Goal: Task Accomplishment & Management: Complete application form

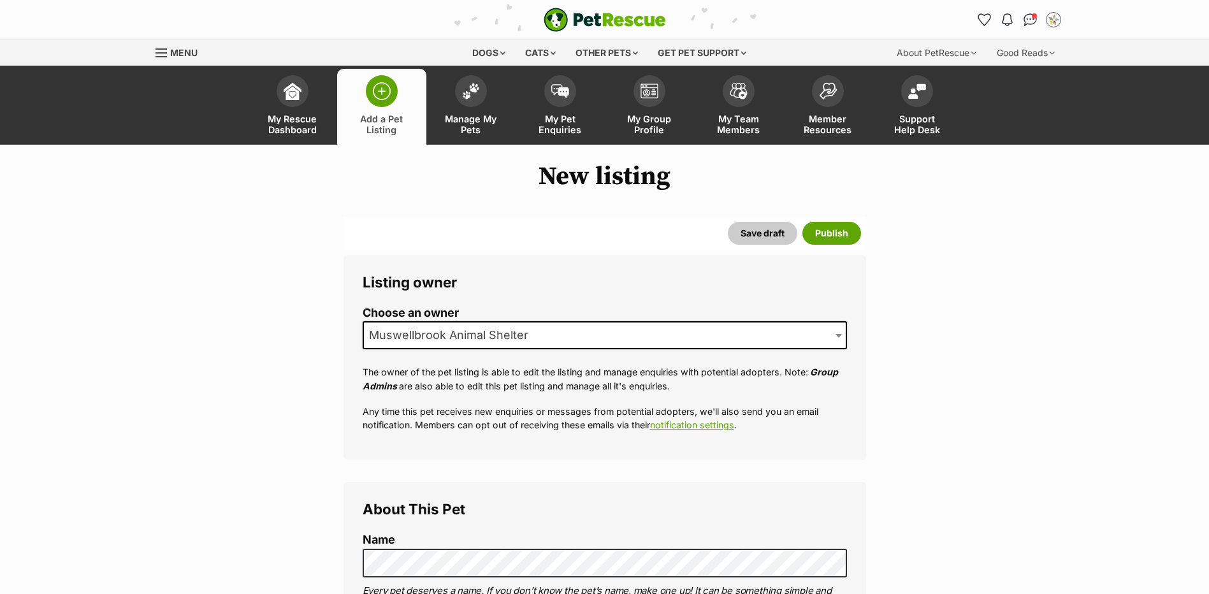
select select
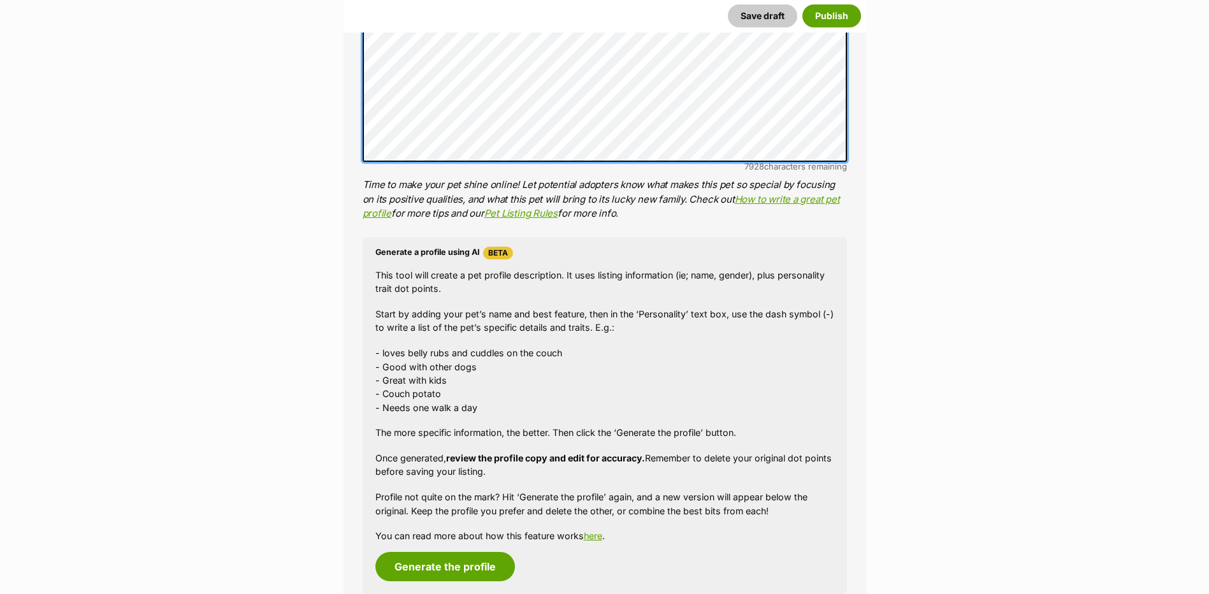
scroll to position [1083, 0]
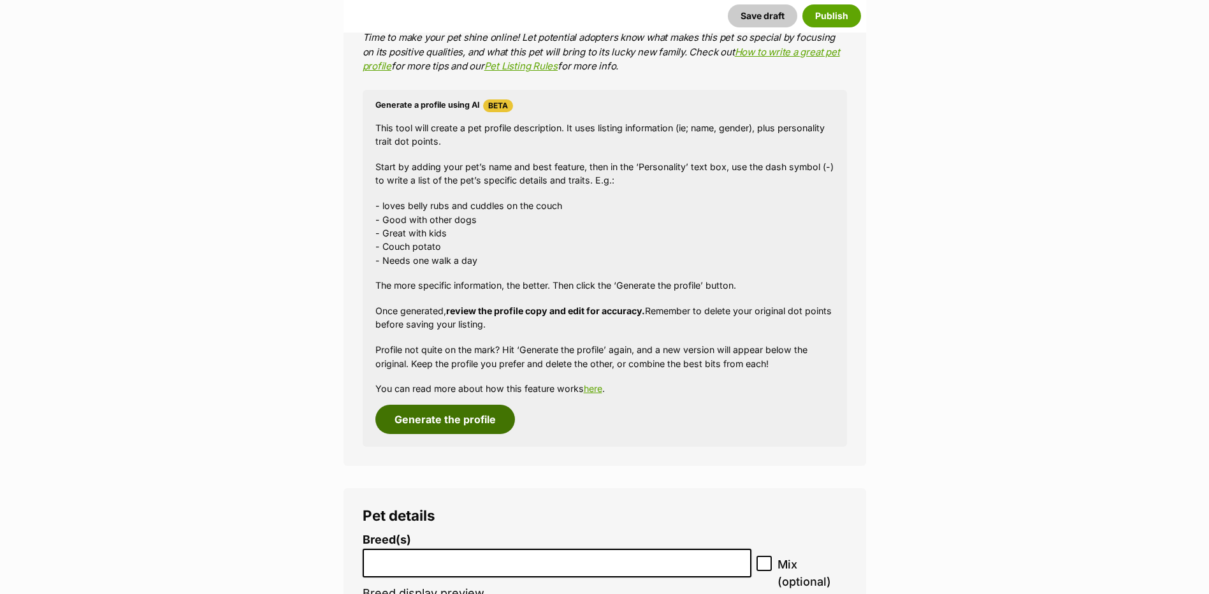
click at [482, 411] on button "Generate the profile" at bounding box center [445, 419] width 140 height 29
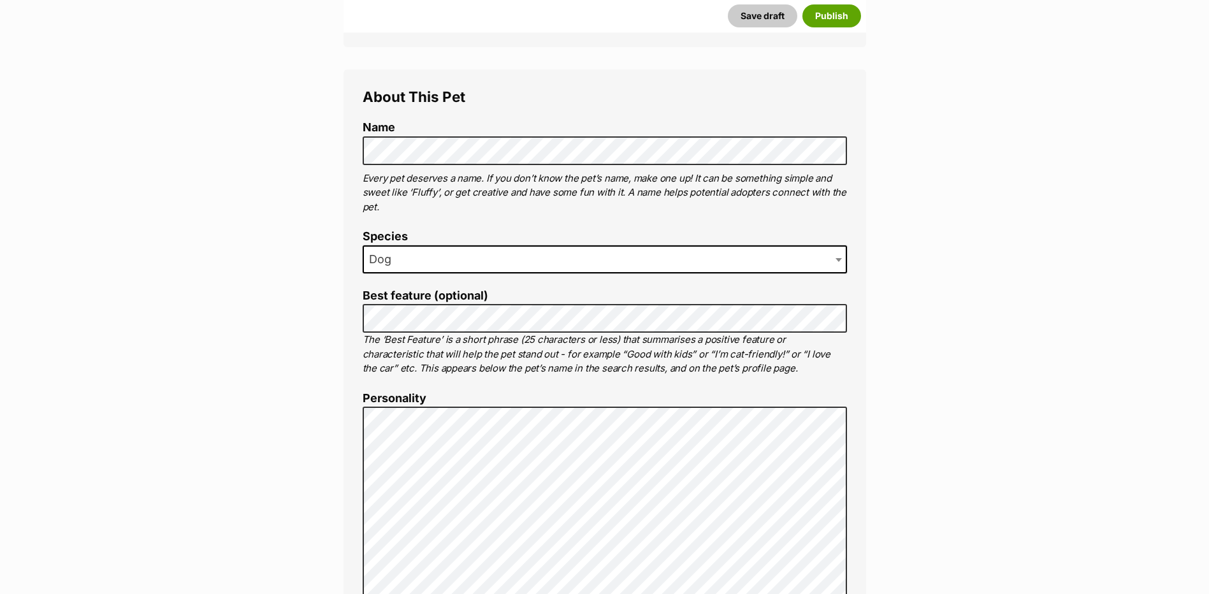
scroll to position [406, 0]
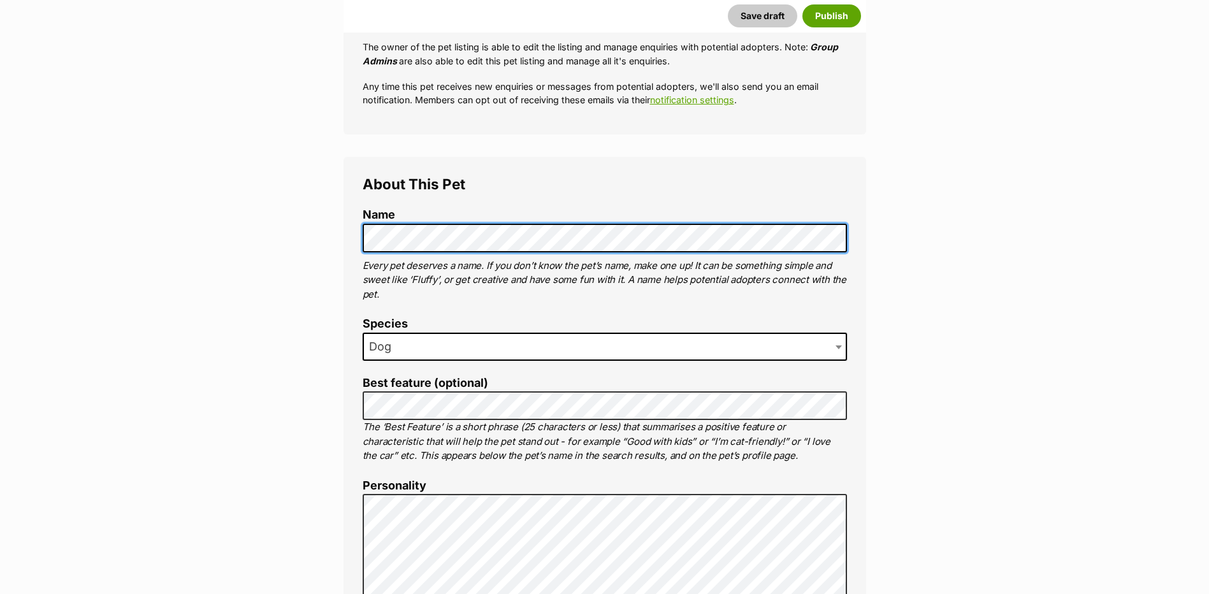
scroll to position [446, 0]
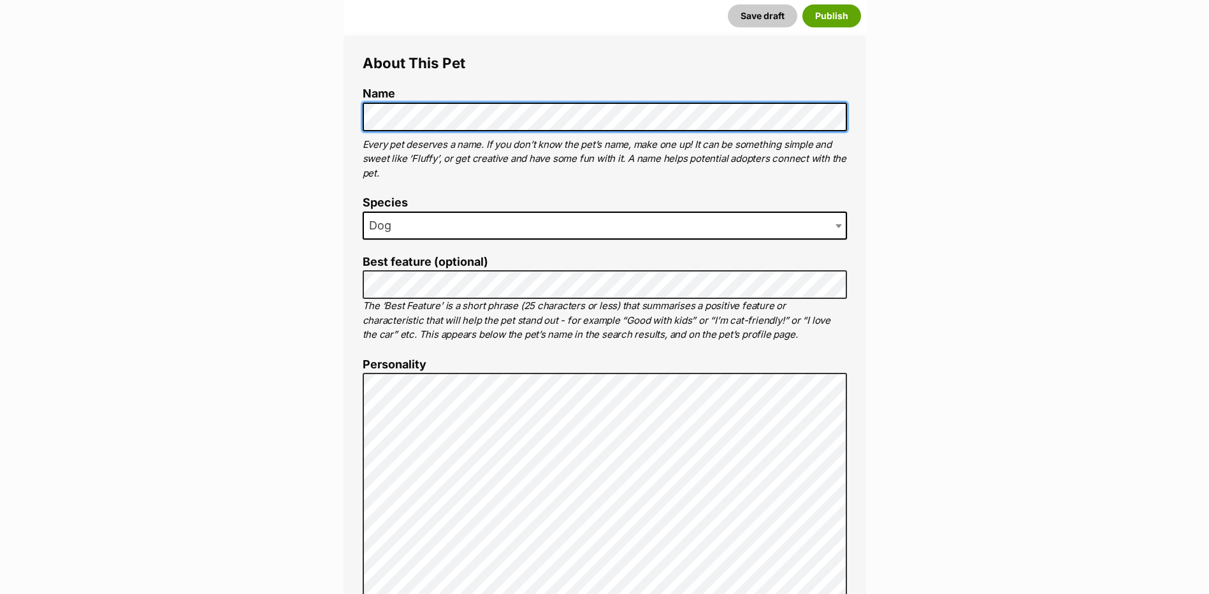
click at [359, 122] on div "About This Pet Name Henlo there, it looks like you might be using the pet name …" at bounding box center [604, 569] width 522 height 1067
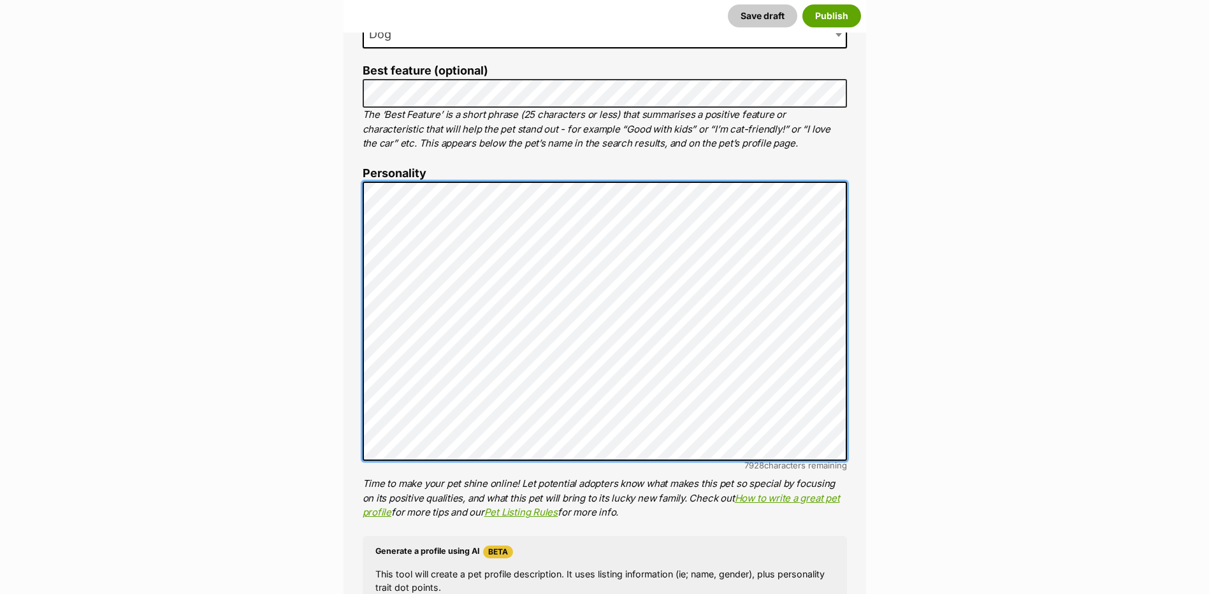
scroll to position [319, 0]
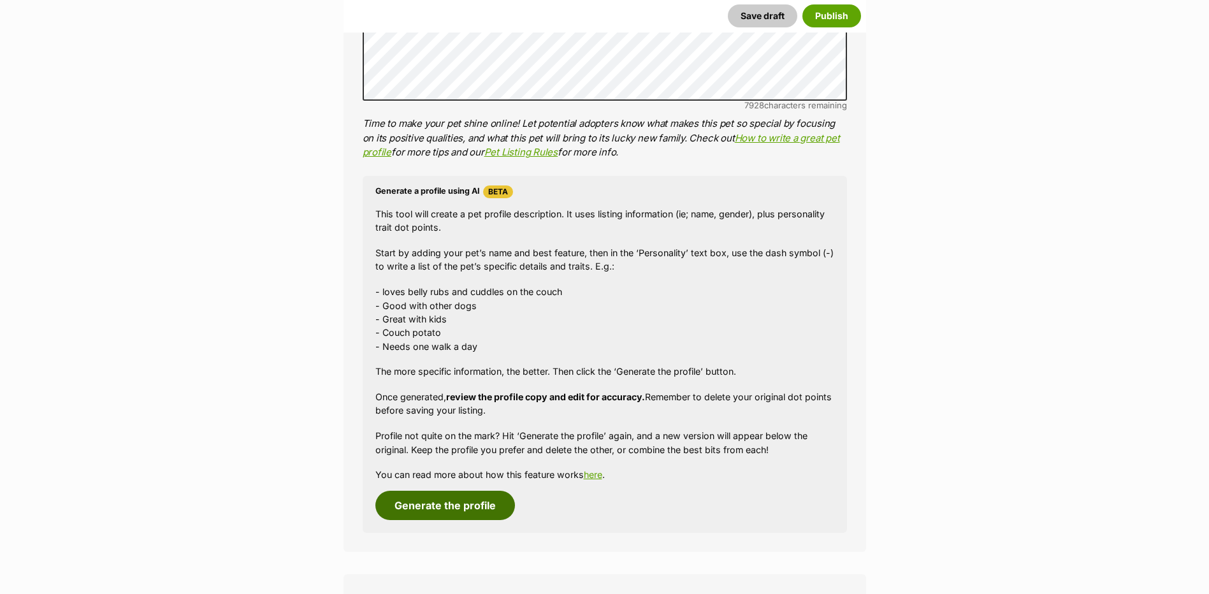
scroll to position [1019, 0]
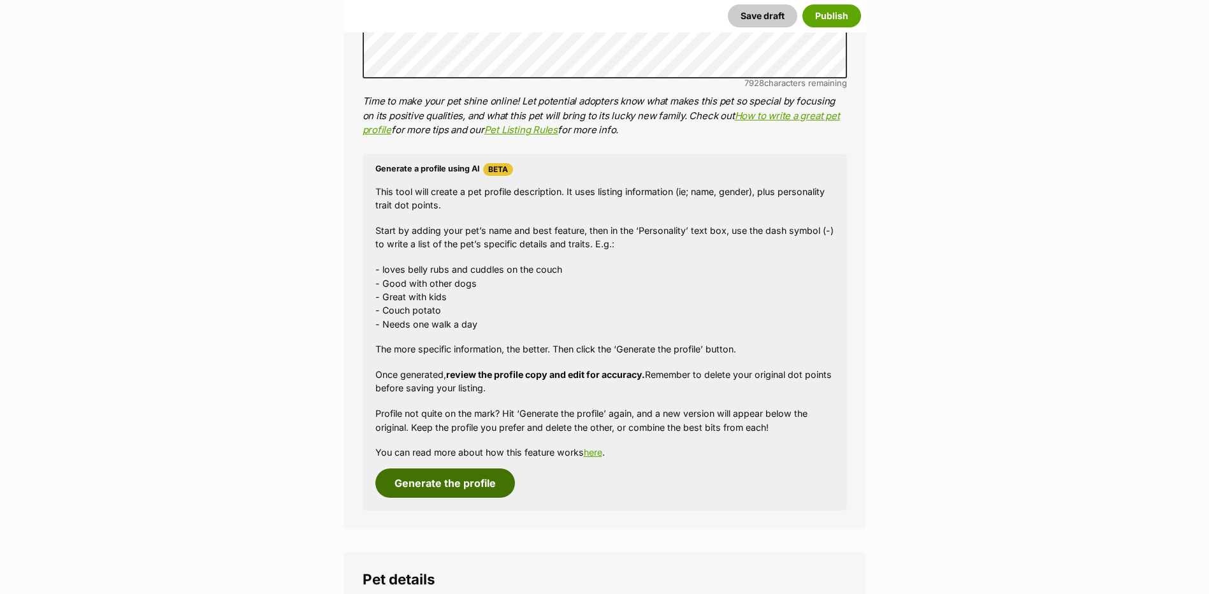
click at [468, 470] on button "Generate the profile" at bounding box center [445, 482] width 140 height 29
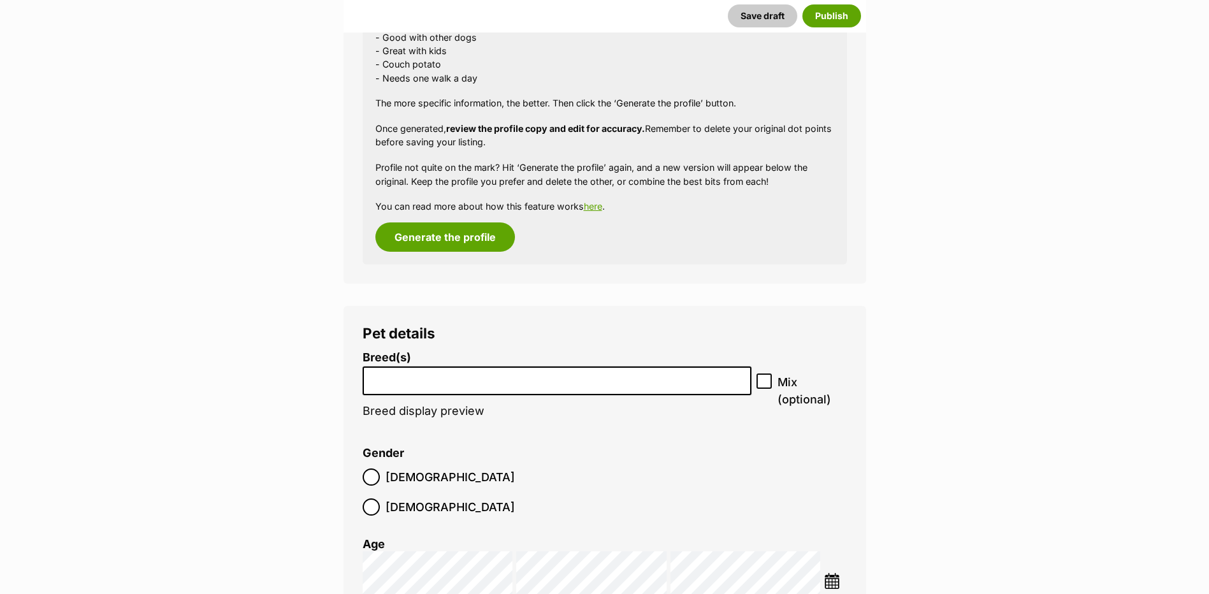
scroll to position [1656, 0]
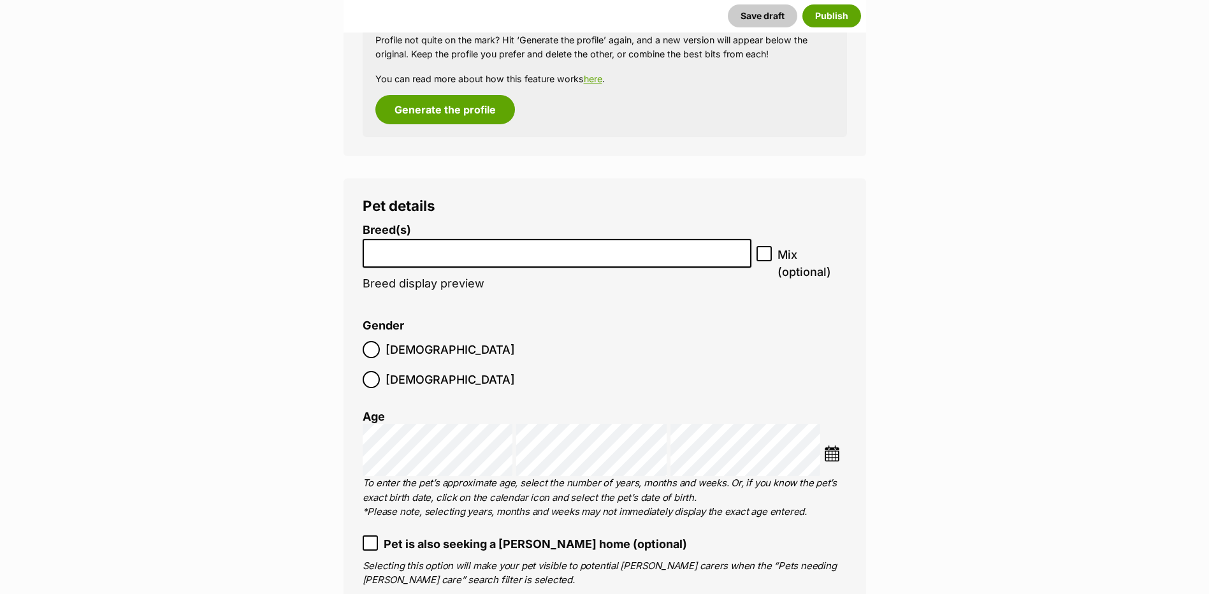
click at [443, 241] on li at bounding box center [557, 253] width 380 height 26
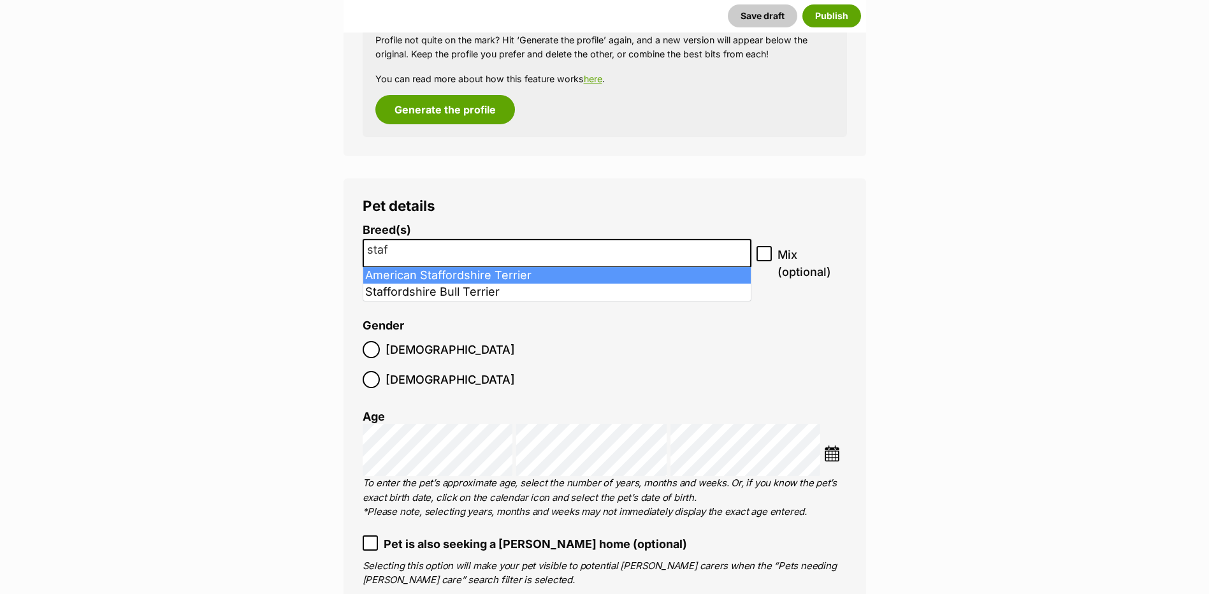
type input "staf"
select select "9"
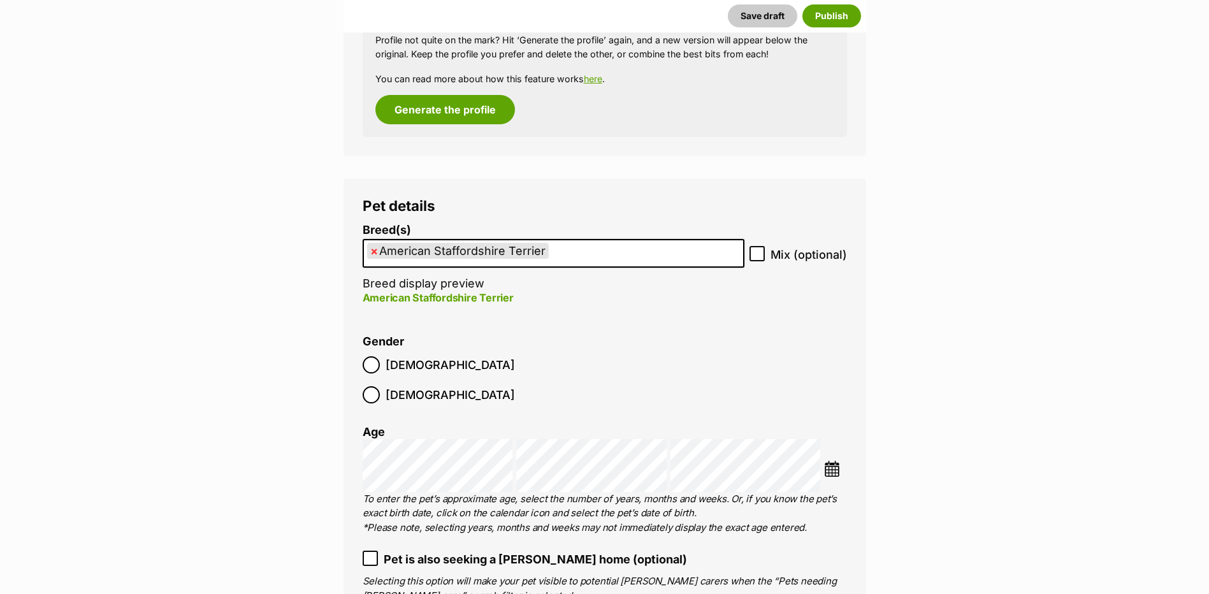
click at [761, 252] on icon at bounding box center [756, 253] width 9 height 9
click at [761, 252] on input "Mix (optional)" at bounding box center [756, 253] width 15 height 15
checkbox input "true"
click at [384, 368] on label "Male" at bounding box center [439, 364] width 152 height 17
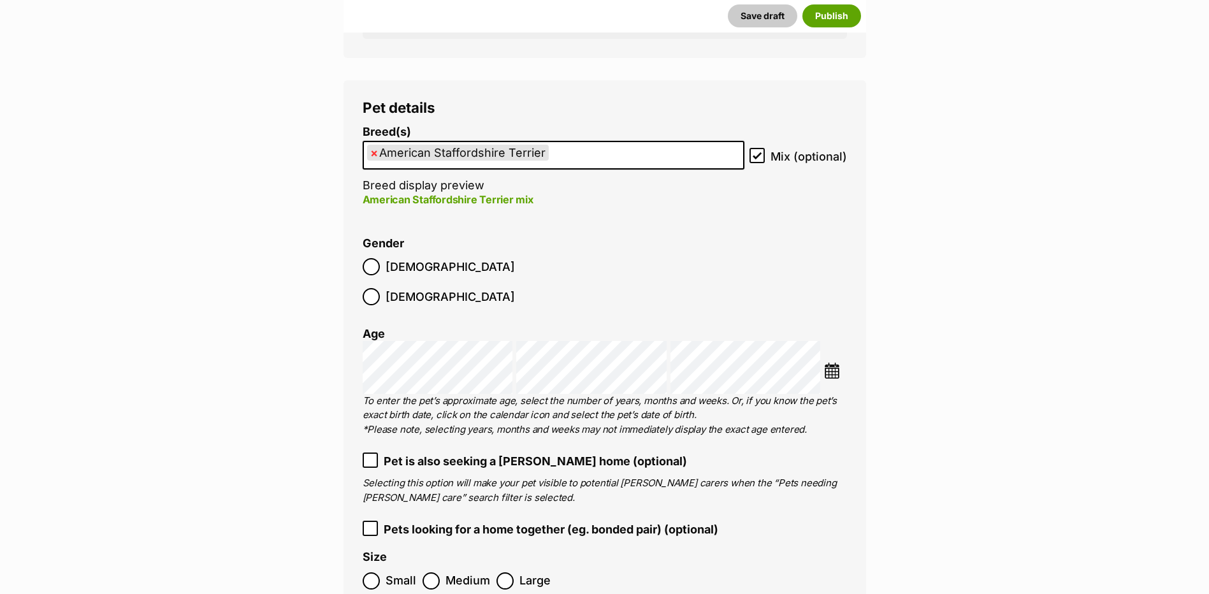
scroll to position [1911, 0]
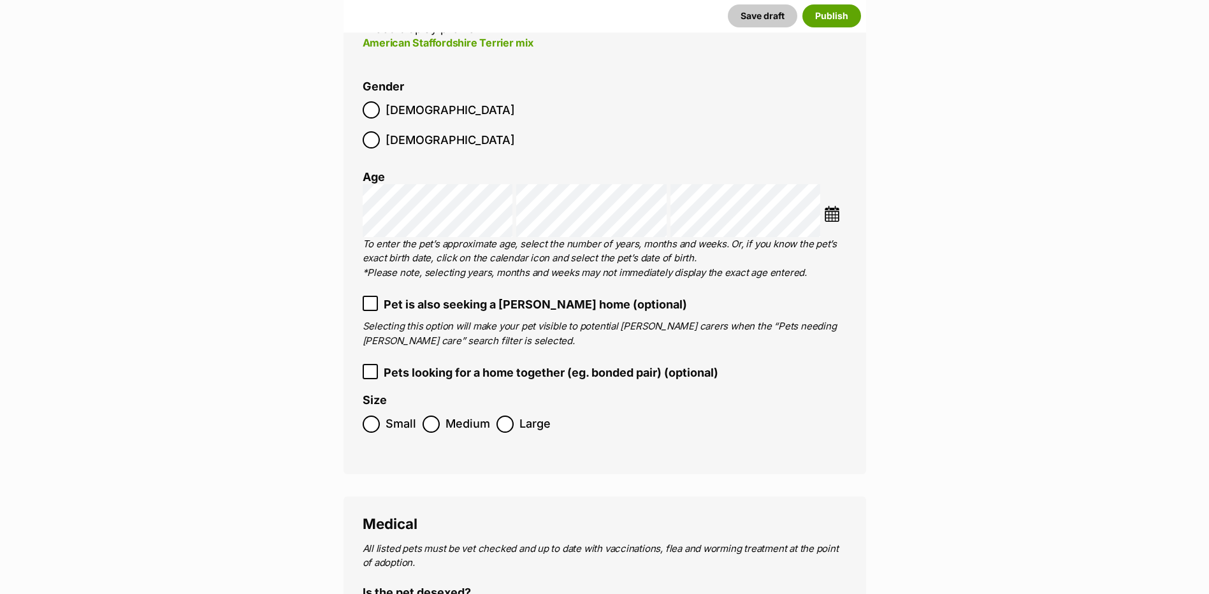
click at [512, 415] on label "Large" at bounding box center [523, 423] width 54 height 17
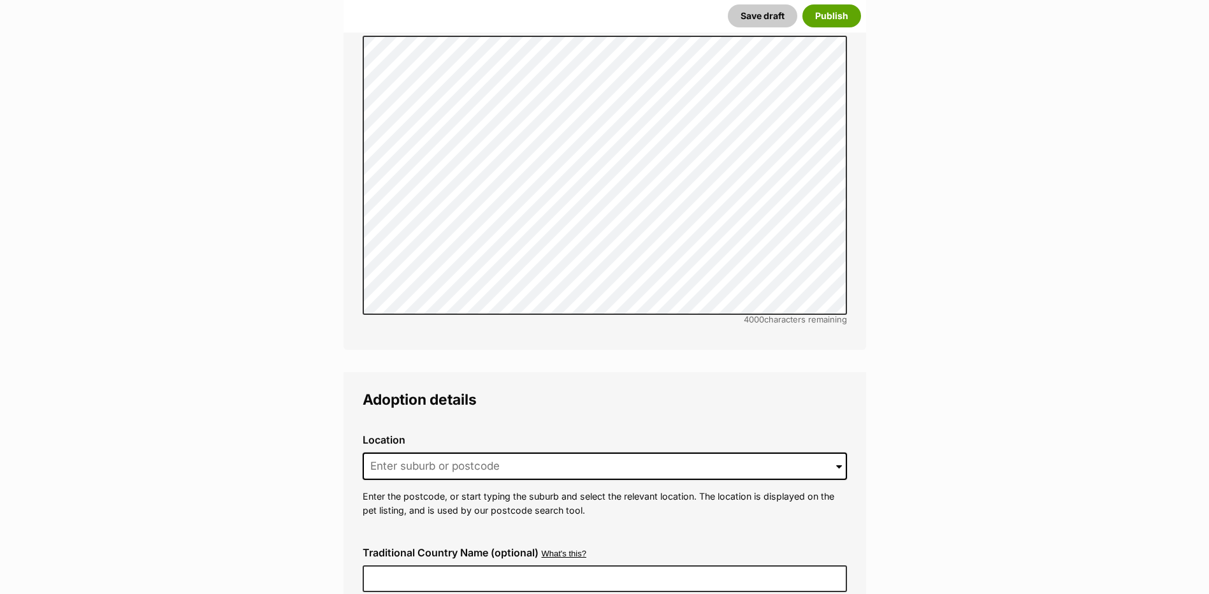
scroll to position [2994, 0]
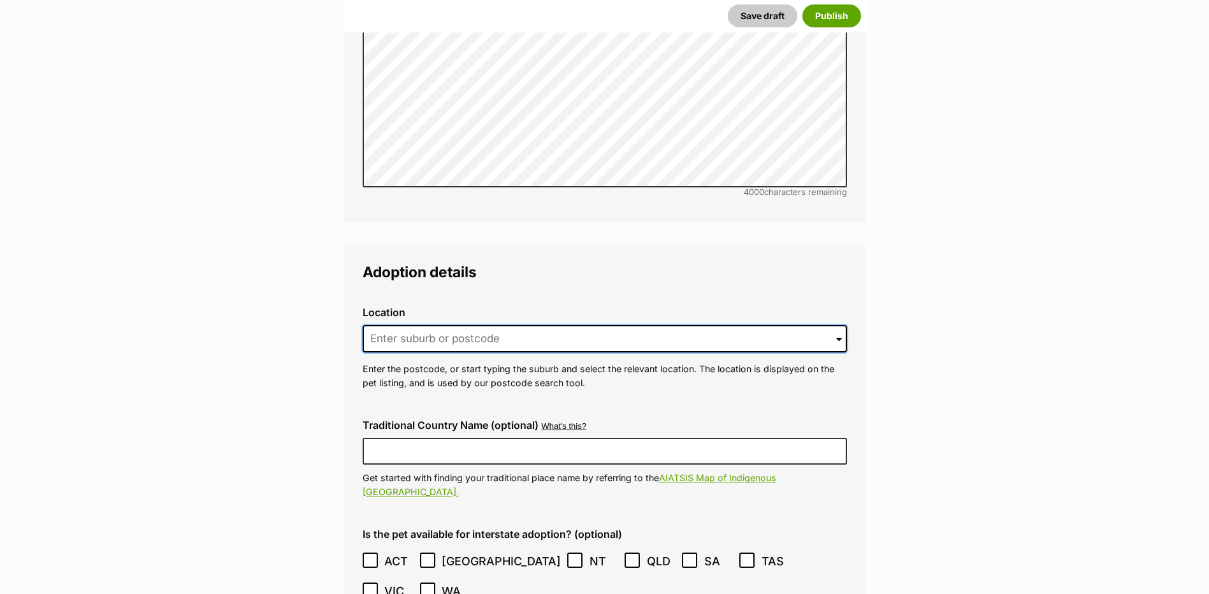
click at [420, 325] on input at bounding box center [605, 339] width 484 height 28
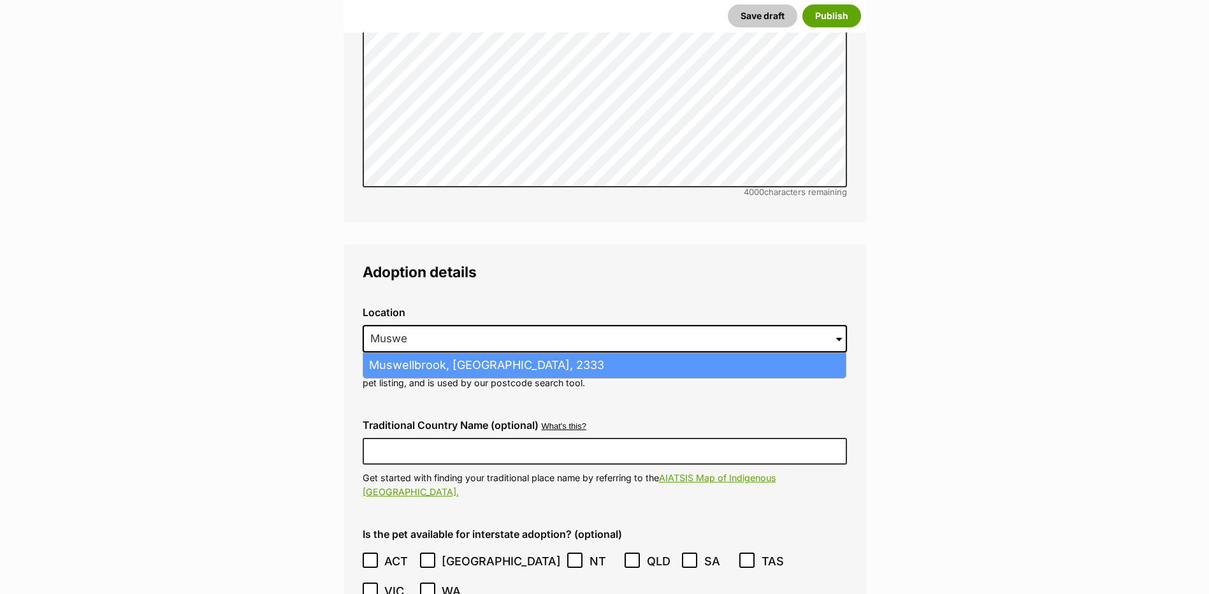
click at [429, 353] on li "Muswellbrook, New South Wales, 2333" at bounding box center [604, 365] width 482 height 25
type input "Muswellbrook, New South Wales, 2333"
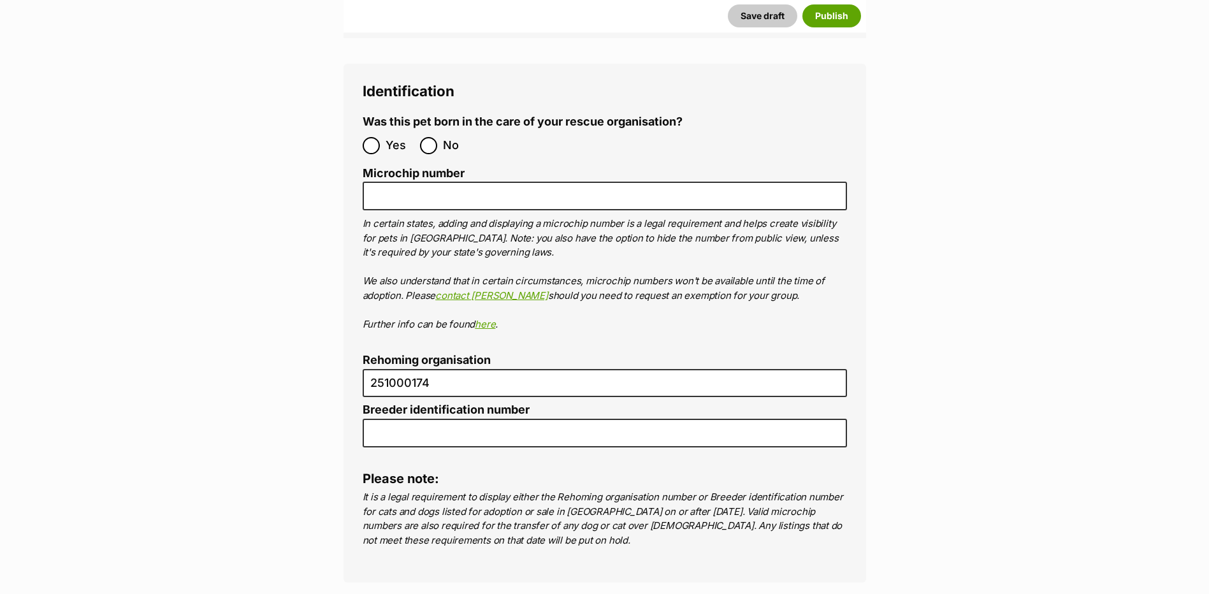
scroll to position [4396, 0]
click at [424, 136] on input "No" at bounding box center [428, 144] width 17 height 17
radio input "true"
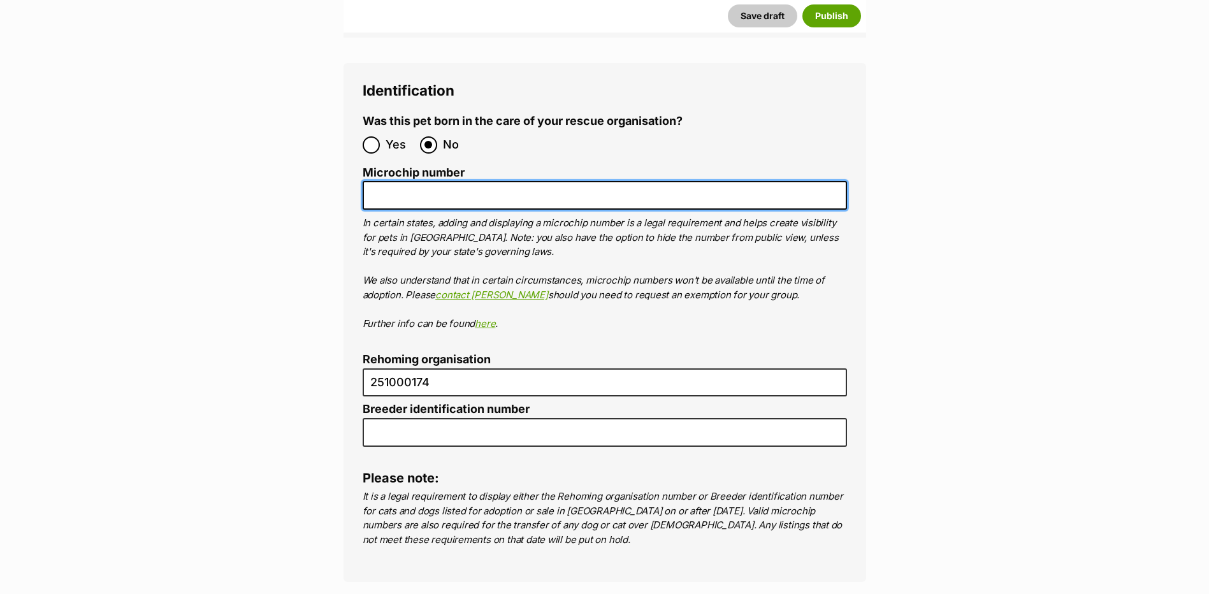
click at [432, 181] on input "Microchip number" at bounding box center [605, 195] width 484 height 29
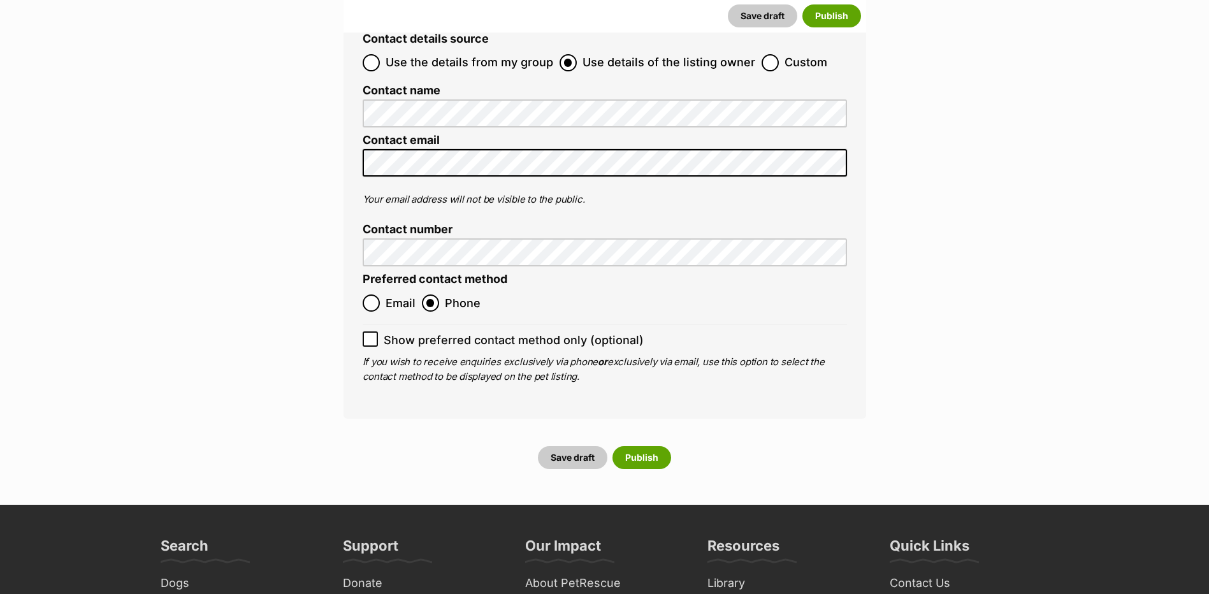
scroll to position [5033, 0]
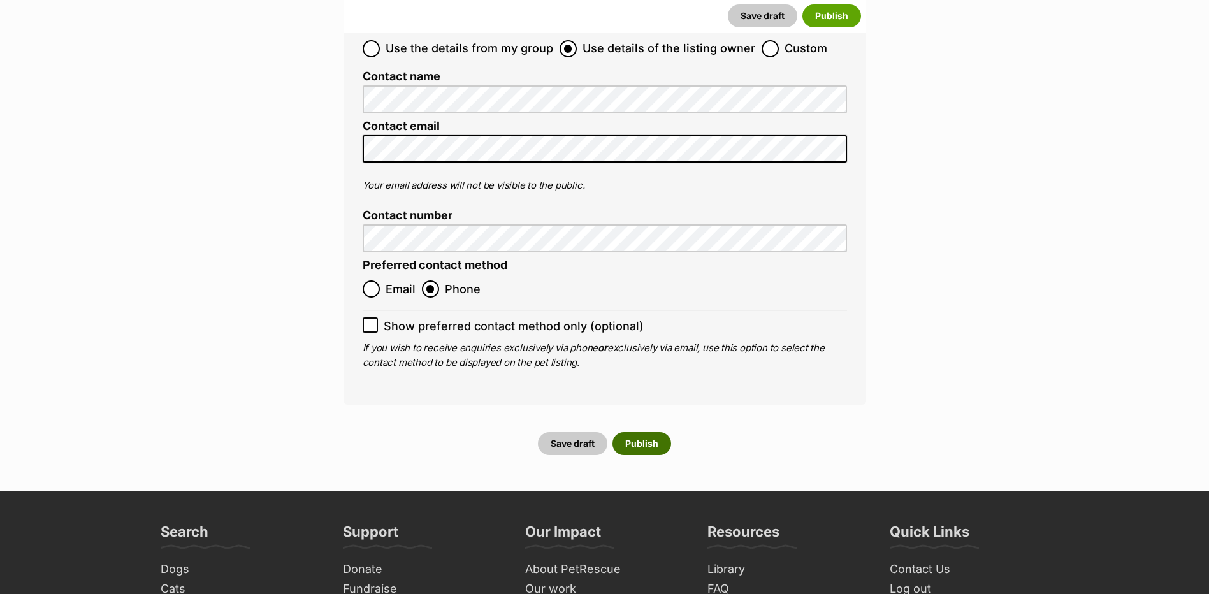
type input "991003002850573"
click at [631, 432] on button "Publish" at bounding box center [641, 443] width 59 height 23
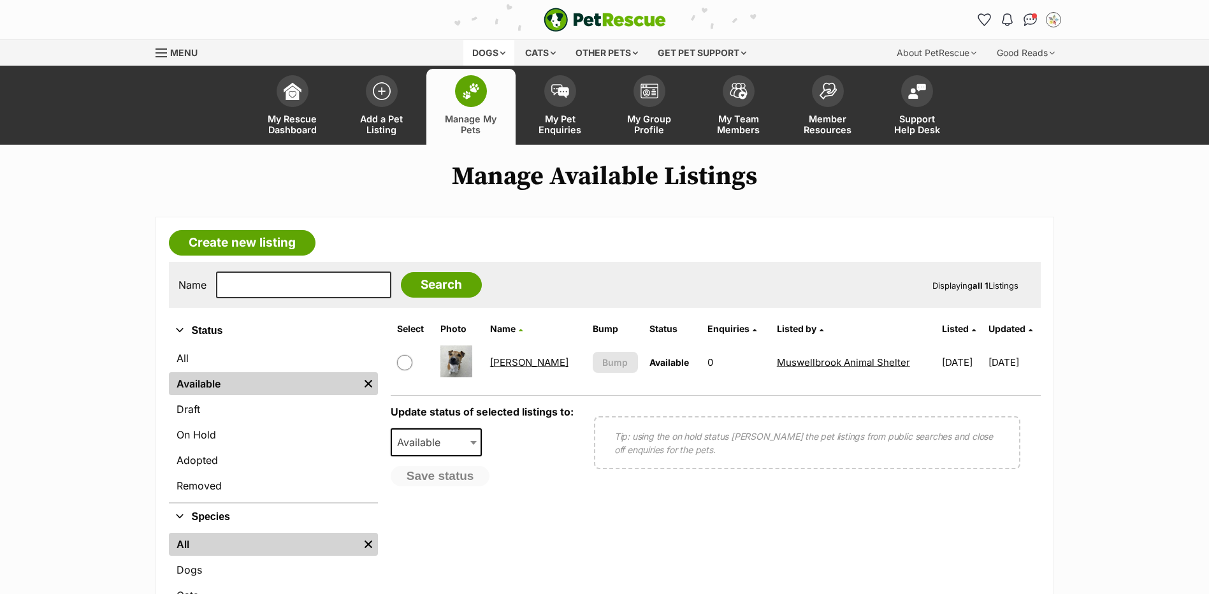
click at [489, 45] on div "Dogs" at bounding box center [488, 52] width 51 height 25
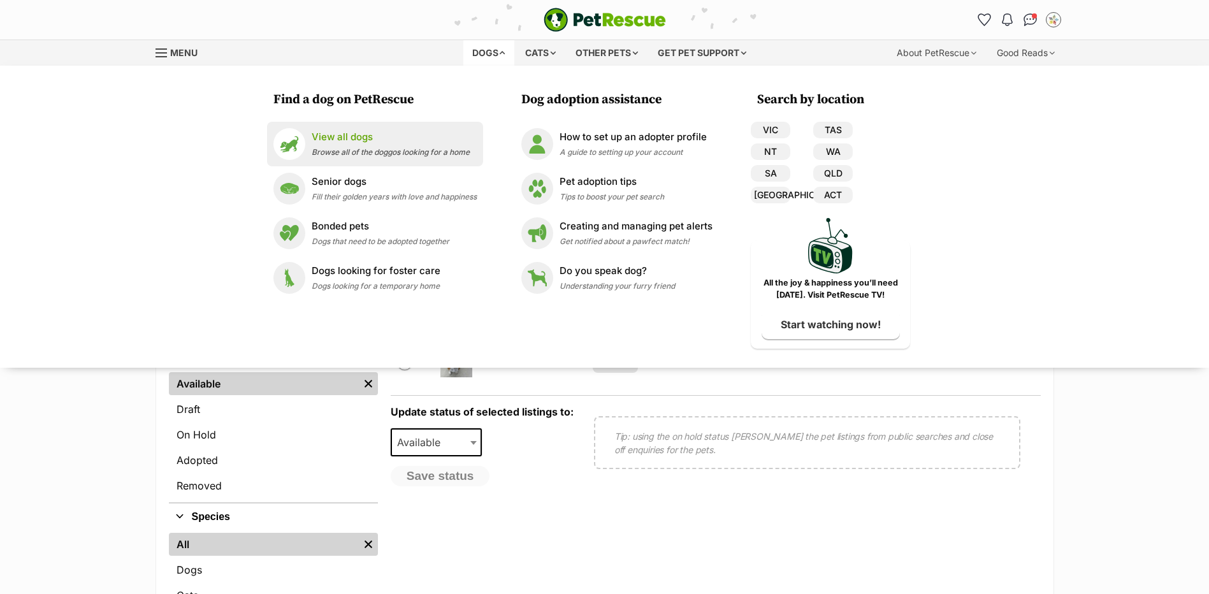
click at [378, 157] on div "View all dogs Browse all of the doggos looking for a home" at bounding box center [391, 143] width 158 height 27
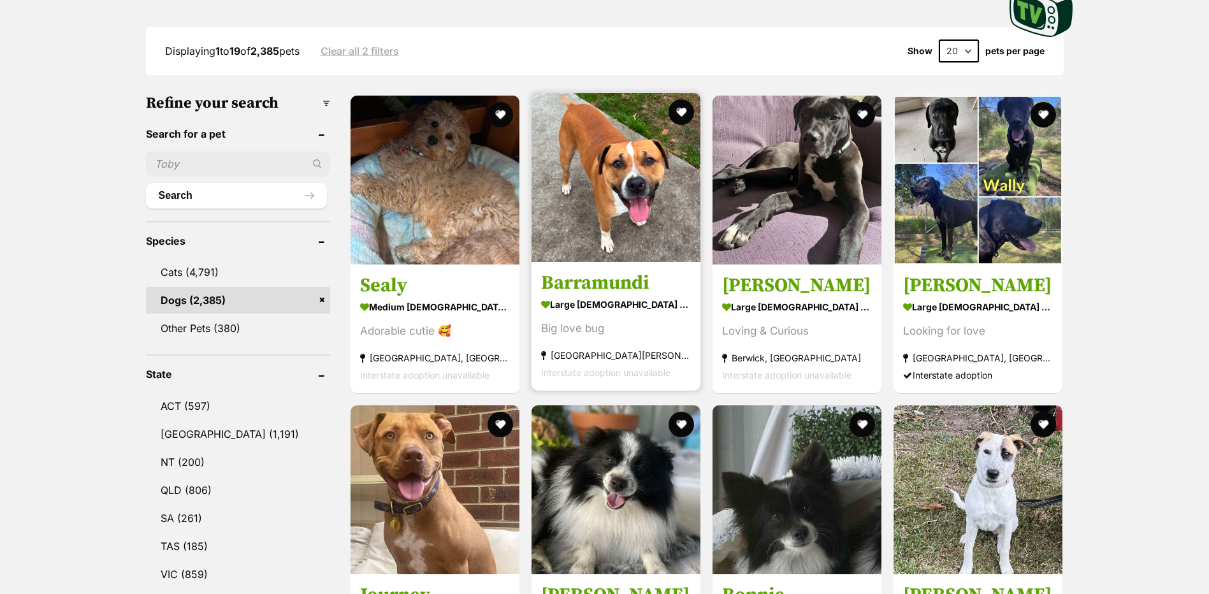
scroll to position [382, 0]
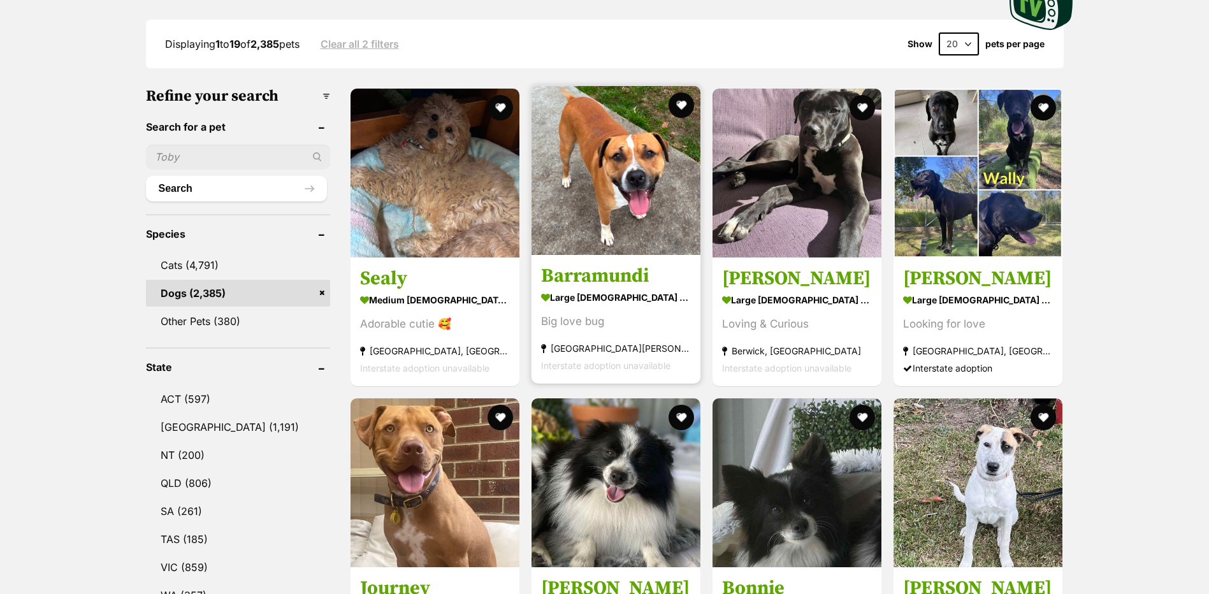
click at [575, 275] on h3 "Barramundi" at bounding box center [616, 276] width 150 height 24
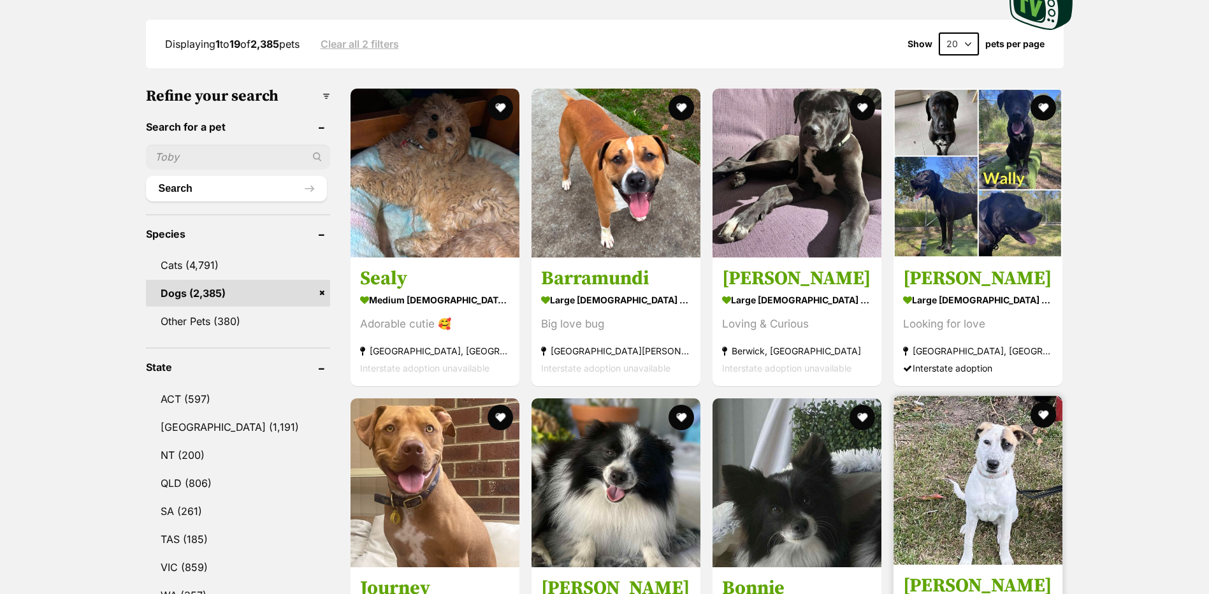
scroll to position [0, 0]
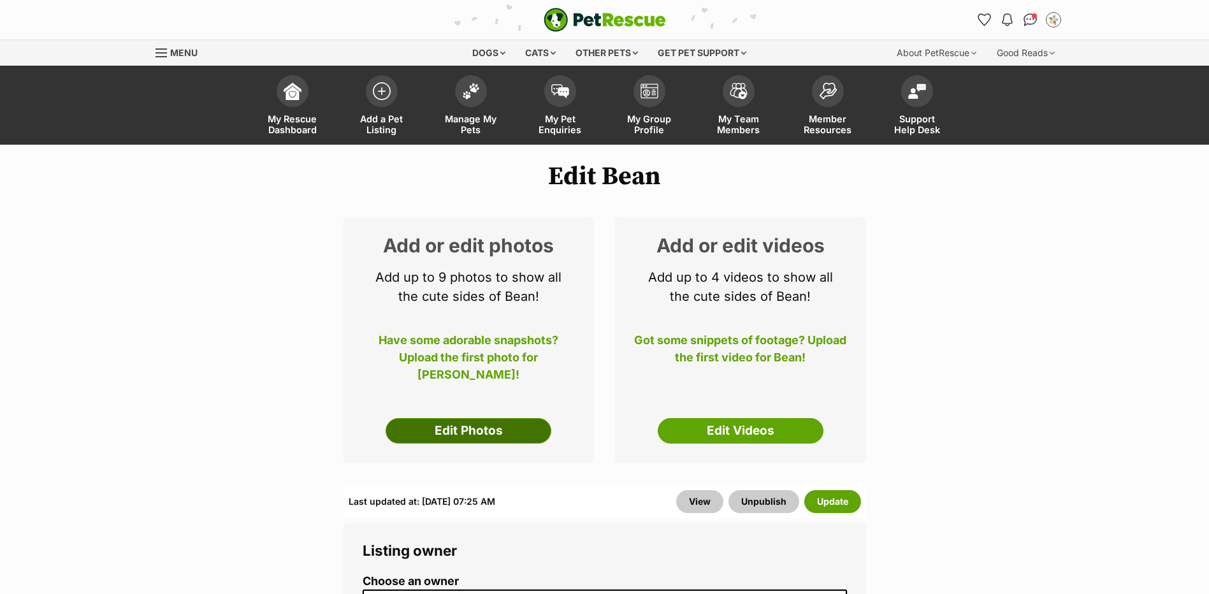
drag, startPoint x: 0, startPoint y: 0, endPoint x: 485, endPoint y: 437, distance: 652.7
click at [485, 437] on link "Edit Photos" at bounding box center [468, 430] width 166 height 25
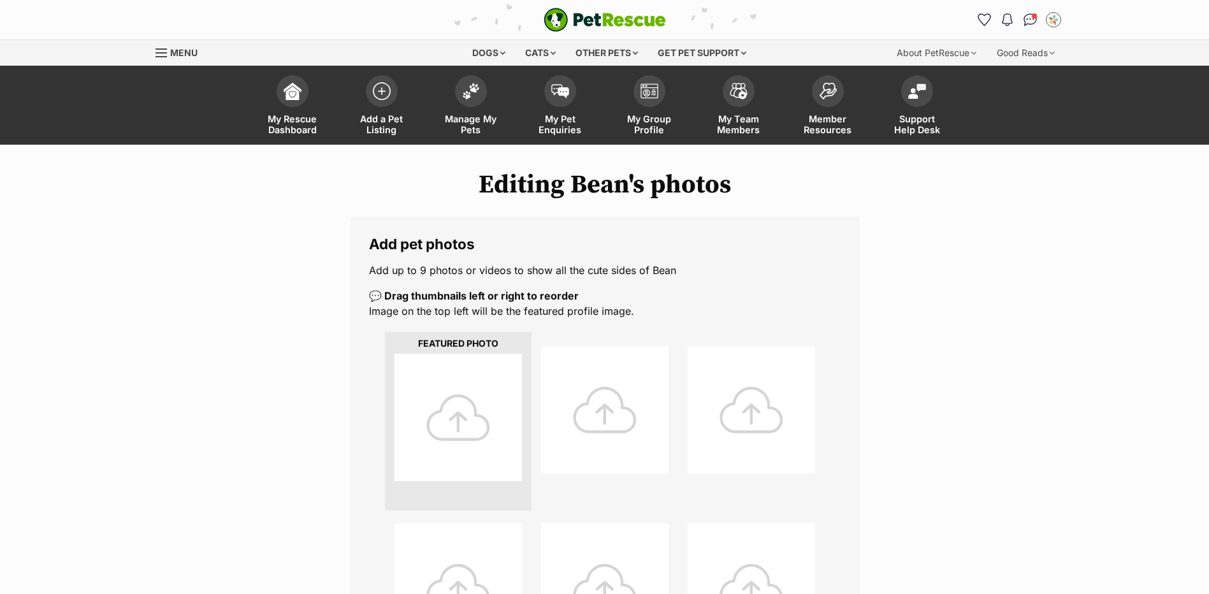
scroll to position [382, 0]
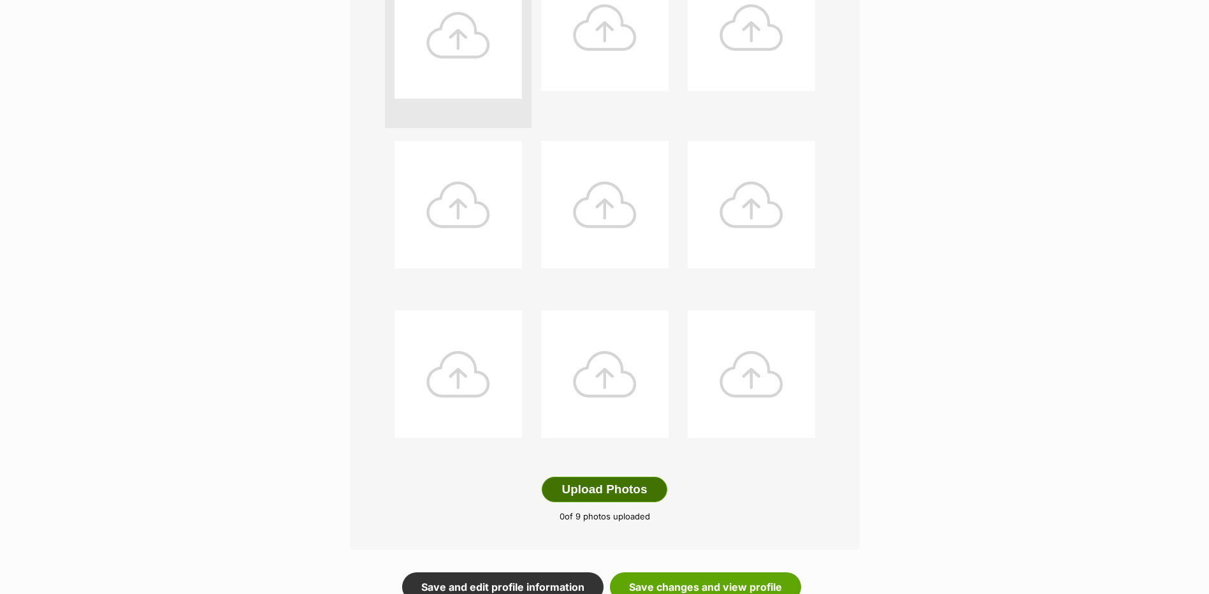
click at [611, 490] on button "Upload Photos" at bounding box center [604, 489] width 125 height 25
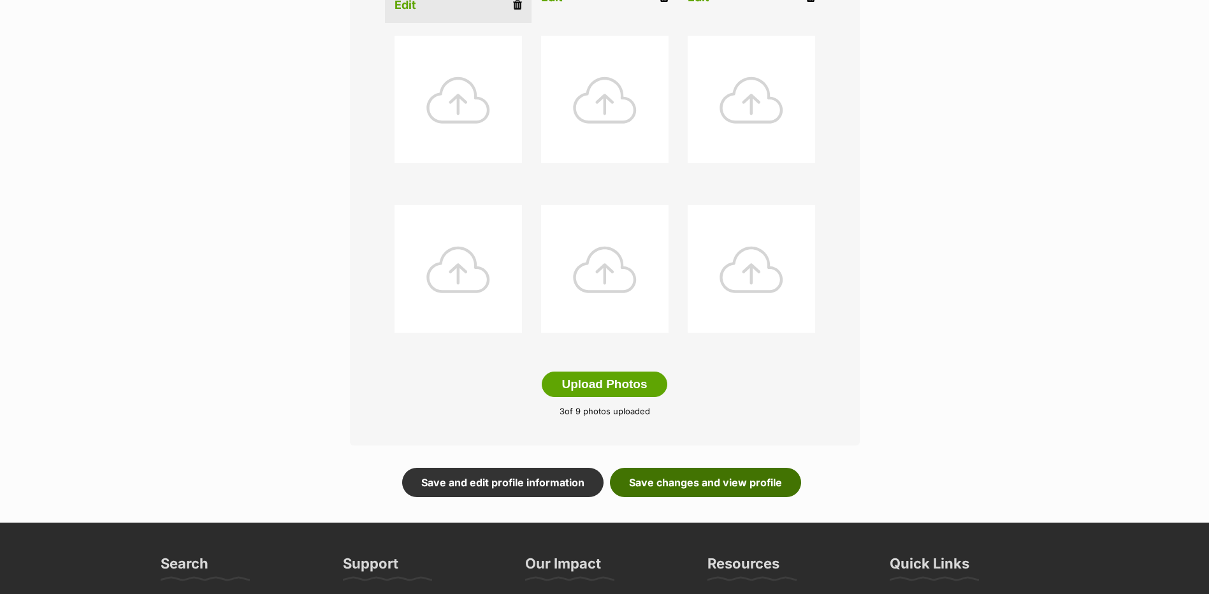
scroll to position [516, 0]
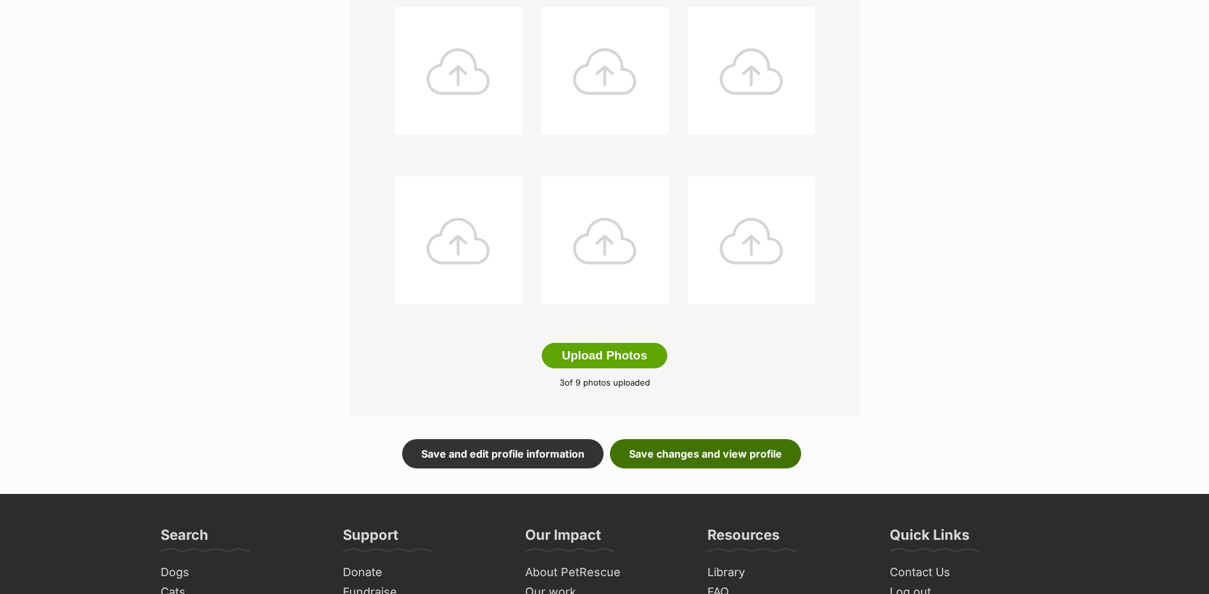
click at [677, 457] on link "Save changes and view profile" at bounding box center [705, 453] width 191 height 29
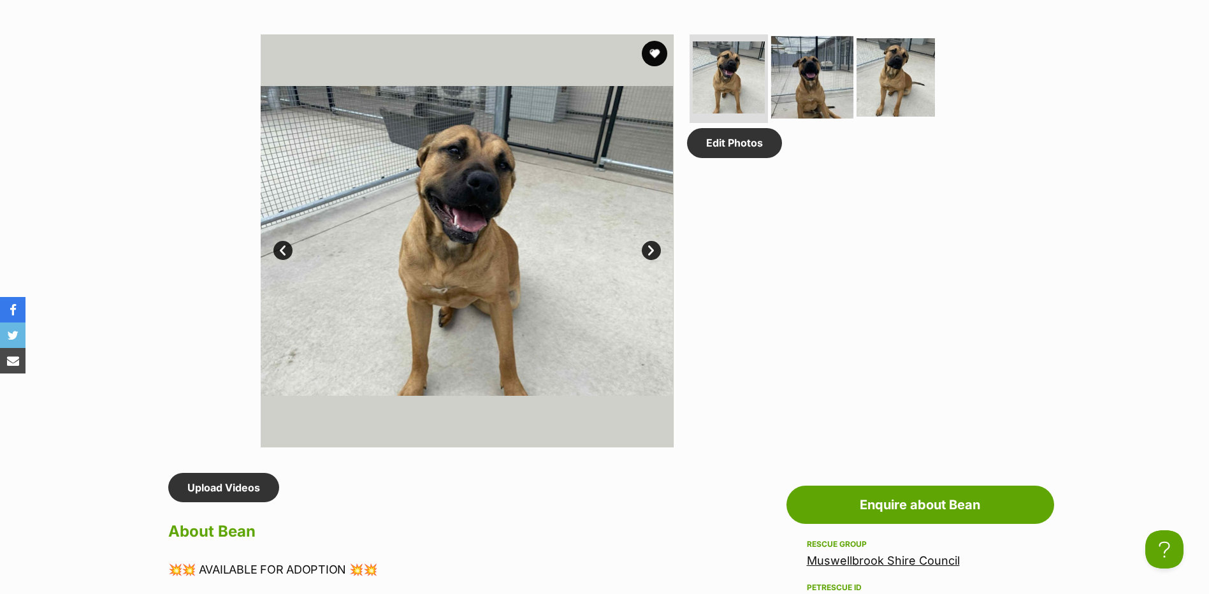
click at [775, 78] on img at bounding box center [812, 77] width 82 height 82
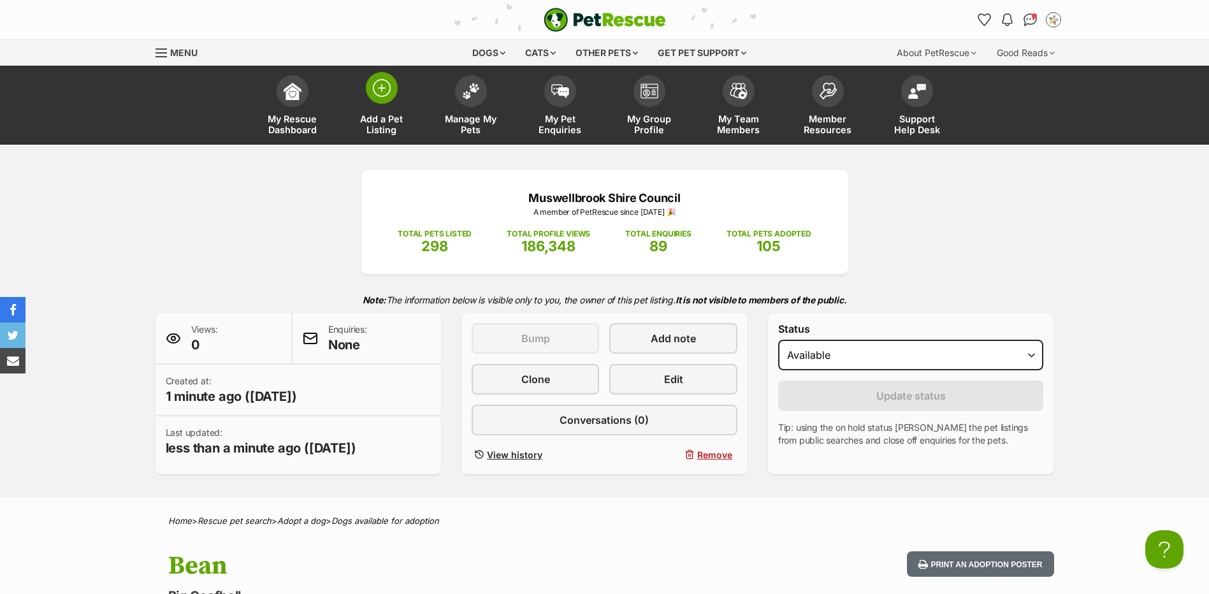
click at [396, 97] on link "Add a Pet Listing" at bounding box center [381, 107] width 89 height 76
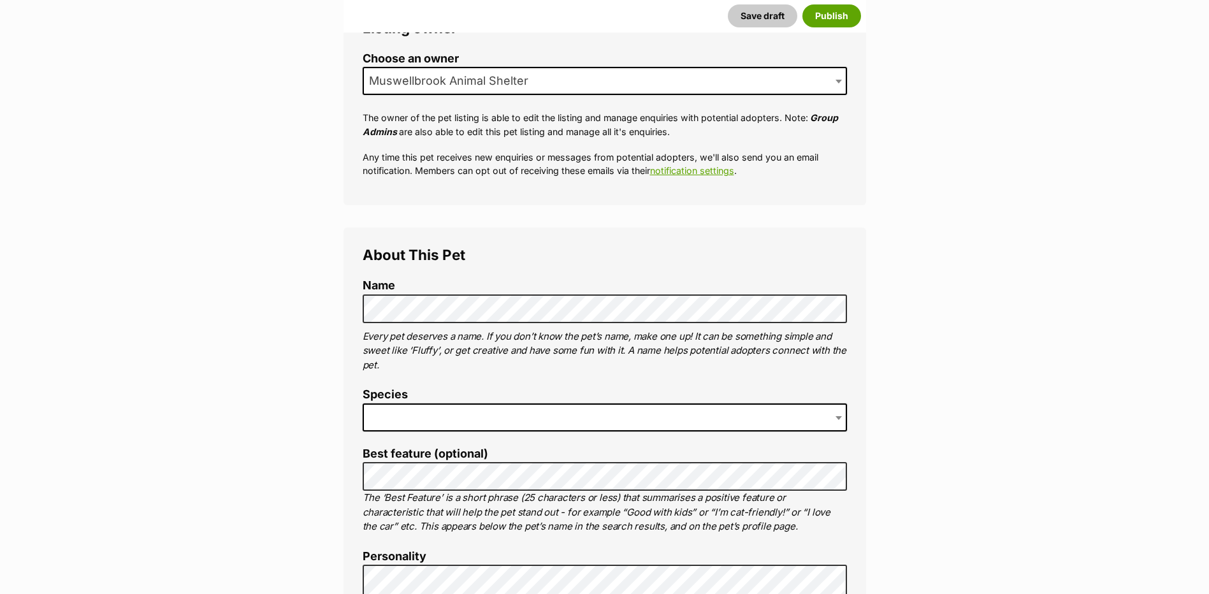
scroll to position [255, 0]
click at [447, 420] on span at bounding box center [605, 417] width 484 height 28
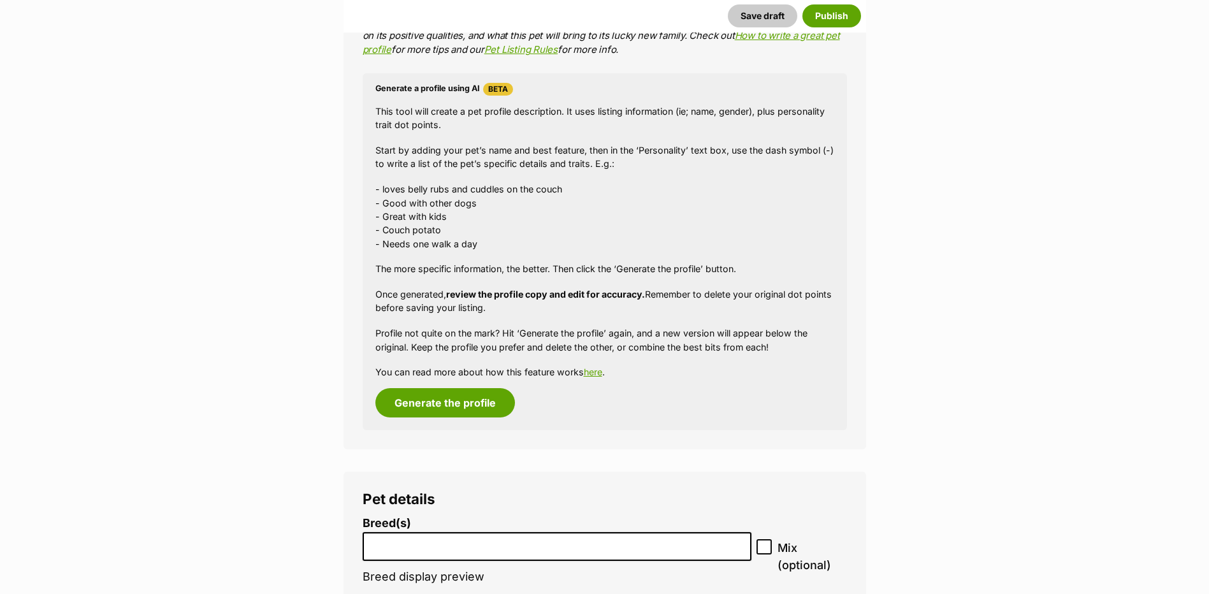
scroll to position [1147, 0]
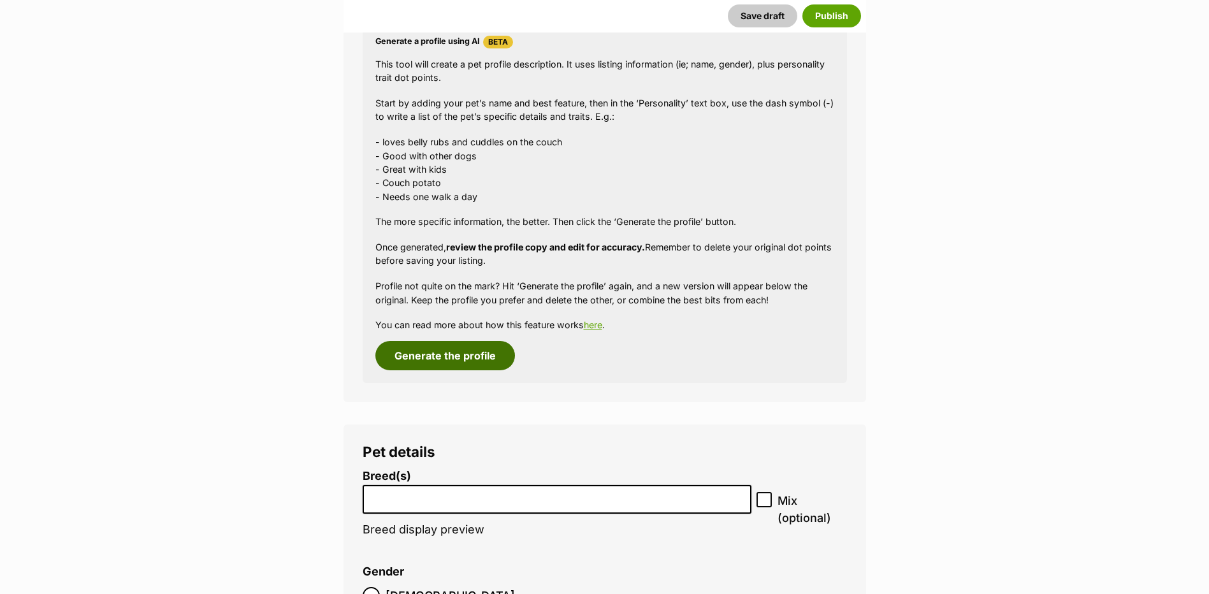
click at [469, 354] on button "Generate the profile" at bounding box center [445, 355] width 140 height 29
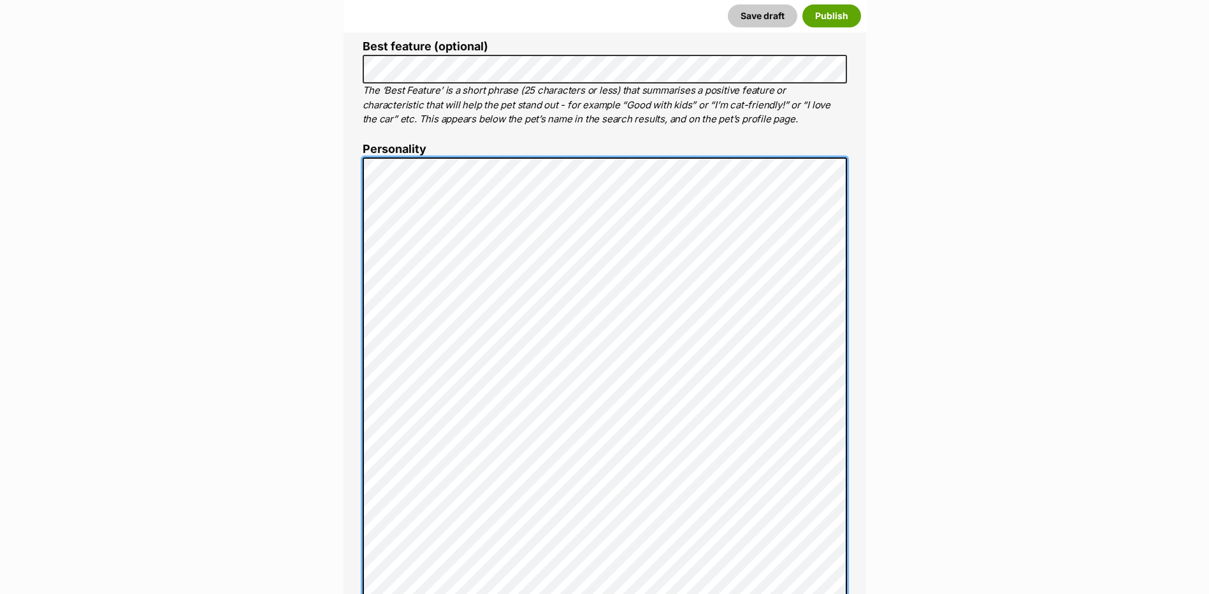
scroll to position [725, 0]
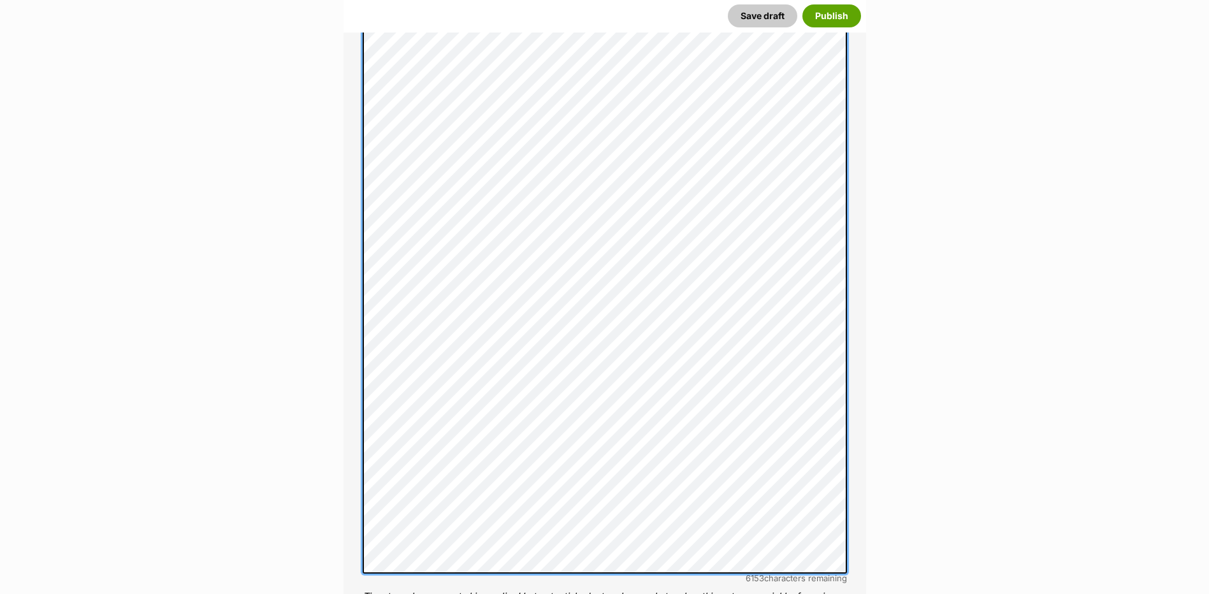
scroll to position [789, 0]
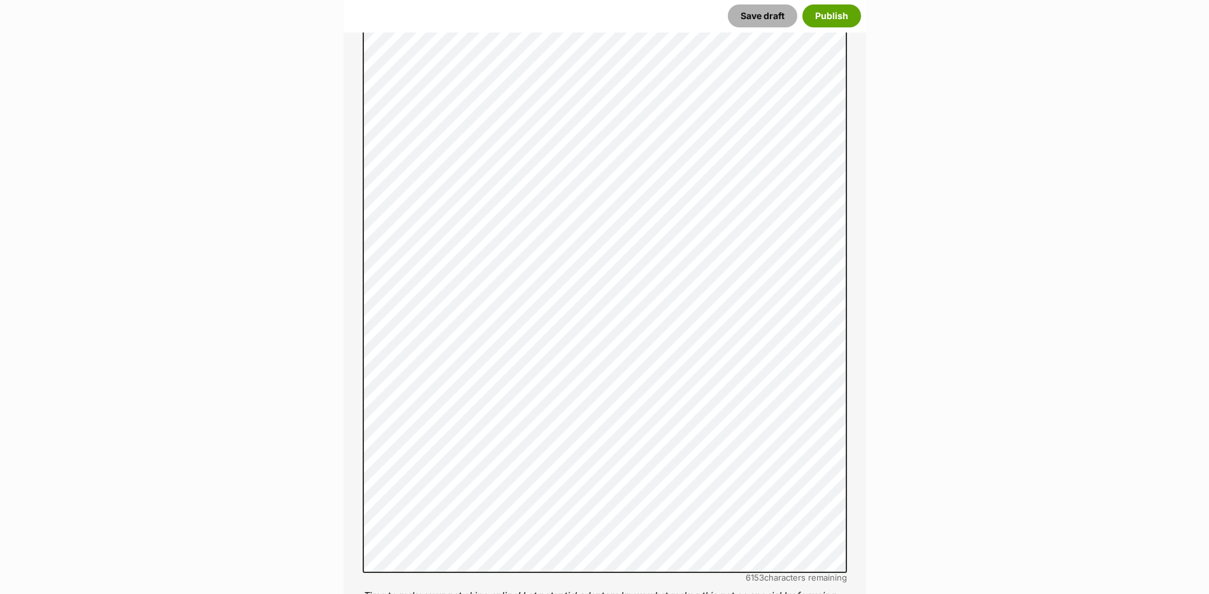
click at [761, 21] on button "Save draft" at bounding box center [762, 15] width 69 height 23
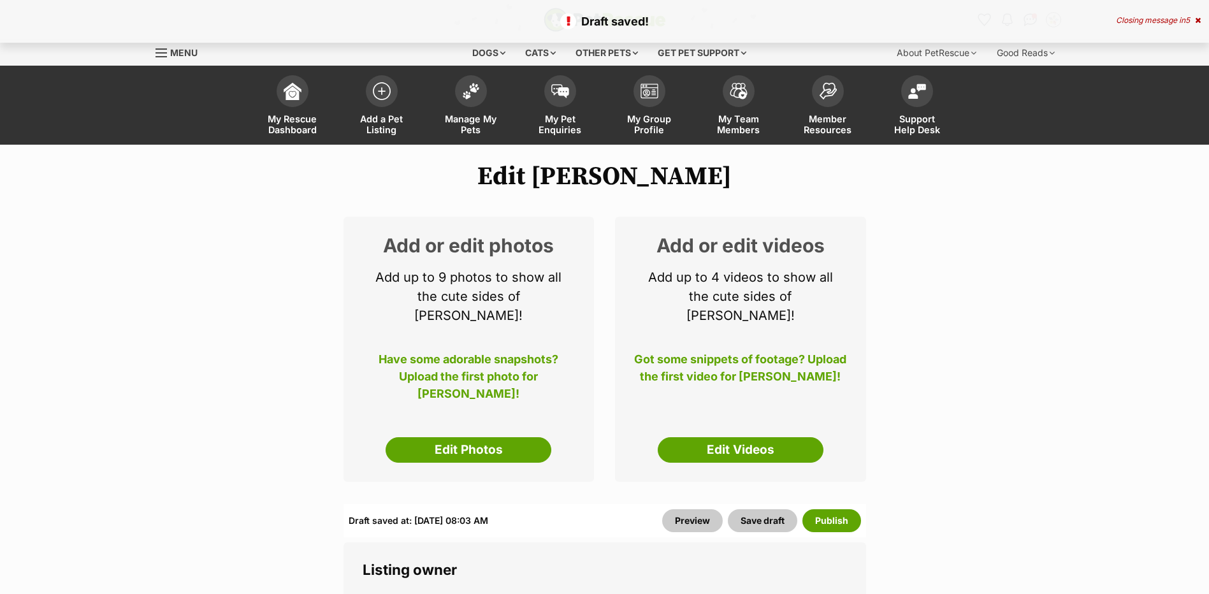
select select
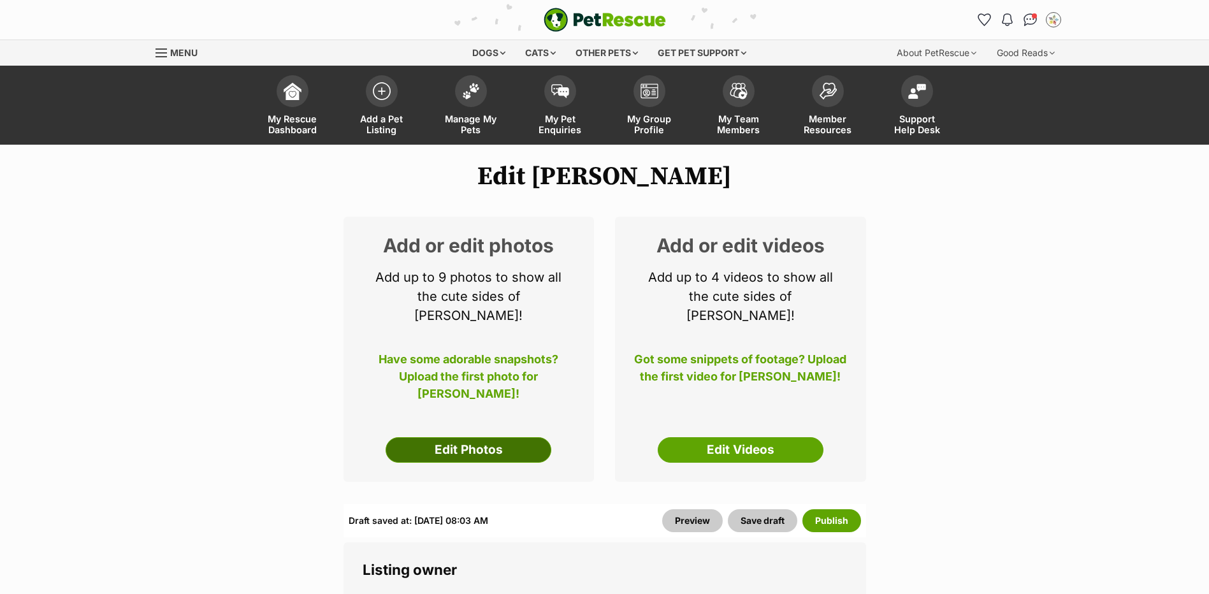
click at [484, 437] on link "Edit Photos" at bounding box center [468, 449] width 166 height 25
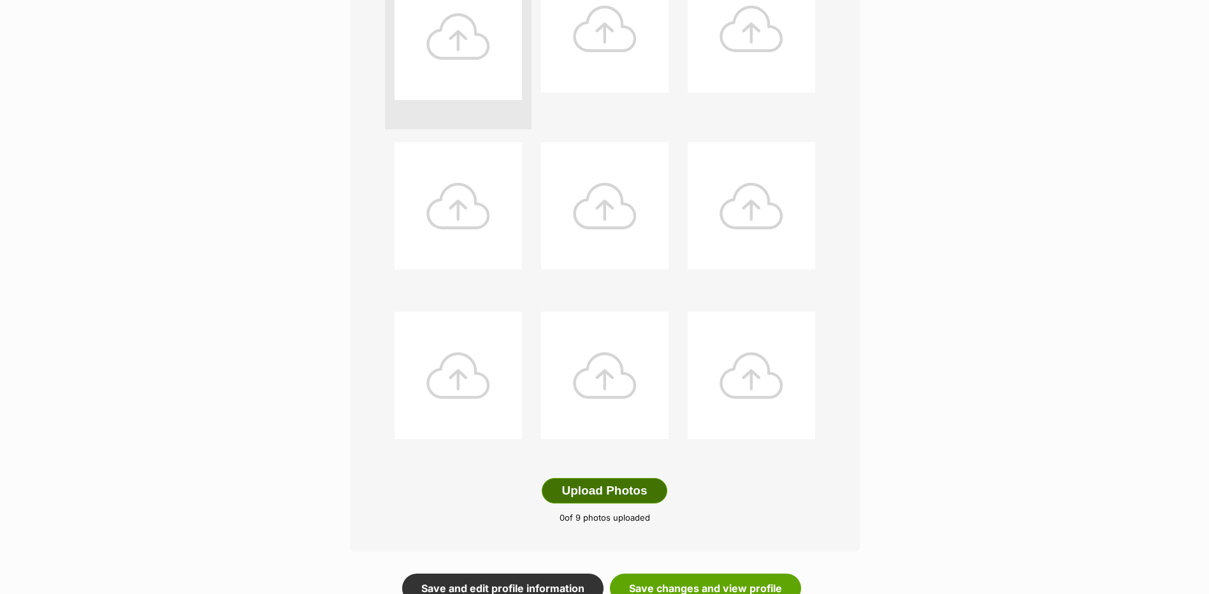
scroll to position [382, 0]
click at [600, 485] on button "Upload Photos" at bounding box center [604, 489] width 125 height 25
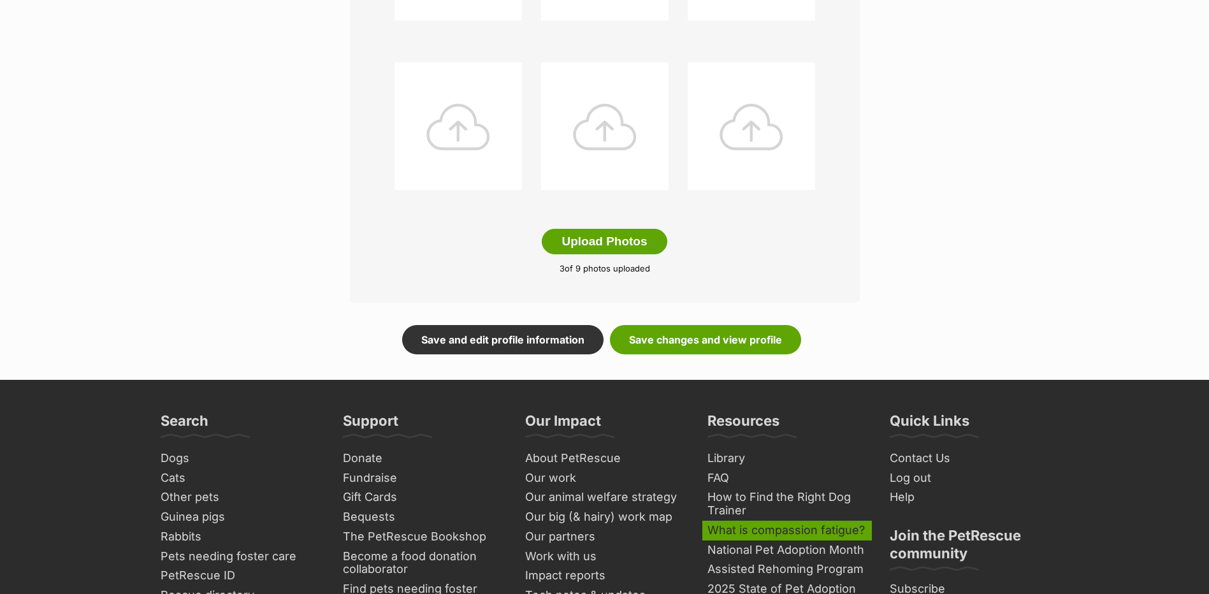
scroll to position [828, 0]
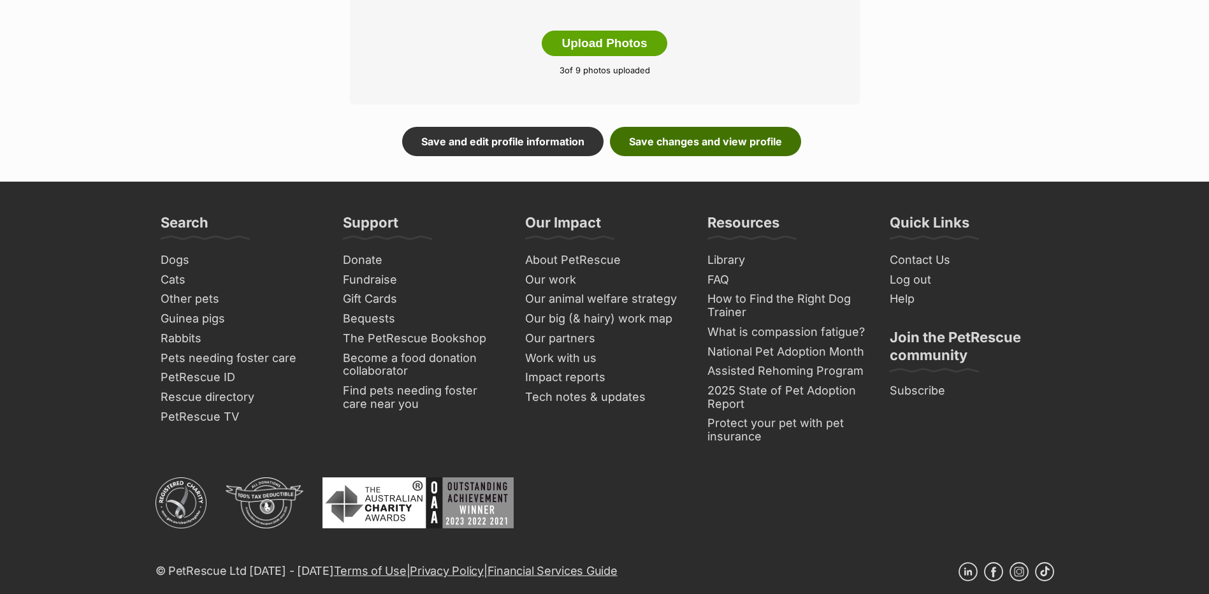
click at [728, 152] on link "Save changes and view profile" at bounding box center [705, 141] width 191 height 29
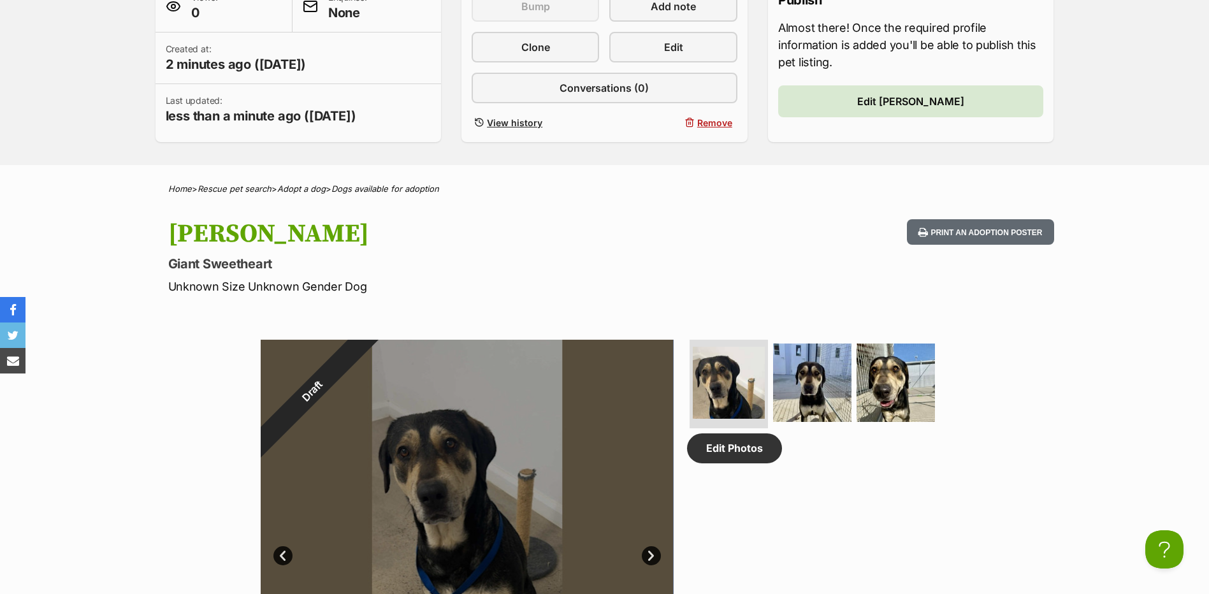
scroll to position [255, 0]
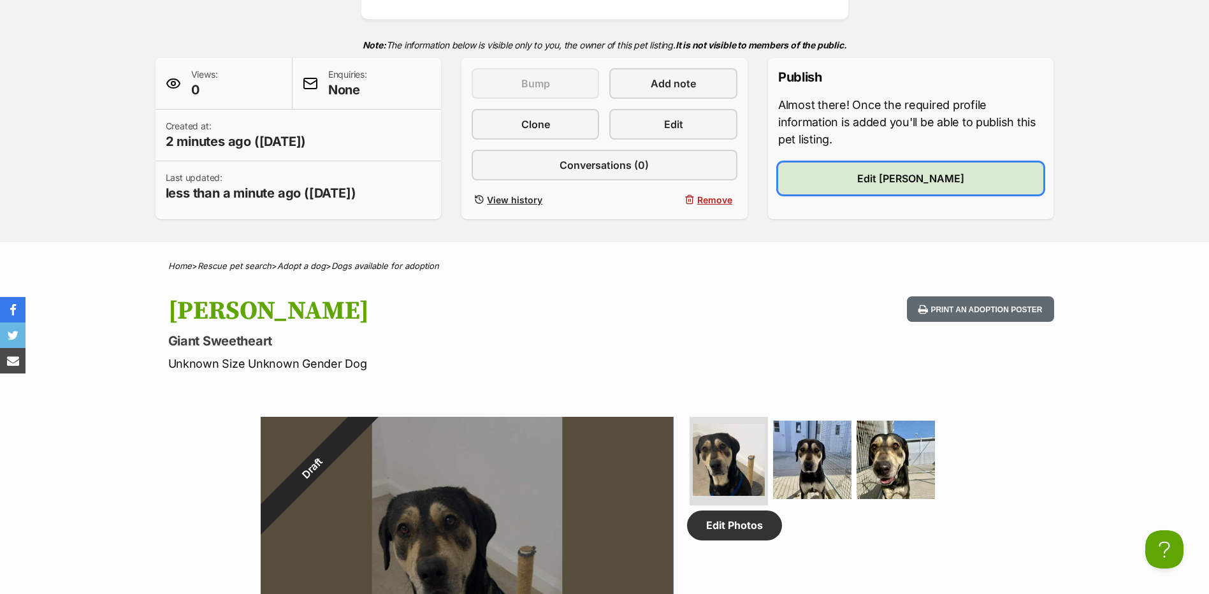
click at [880, 171] on link "Edit Bailey" at bounding box center [911, 178] width 266 height 32
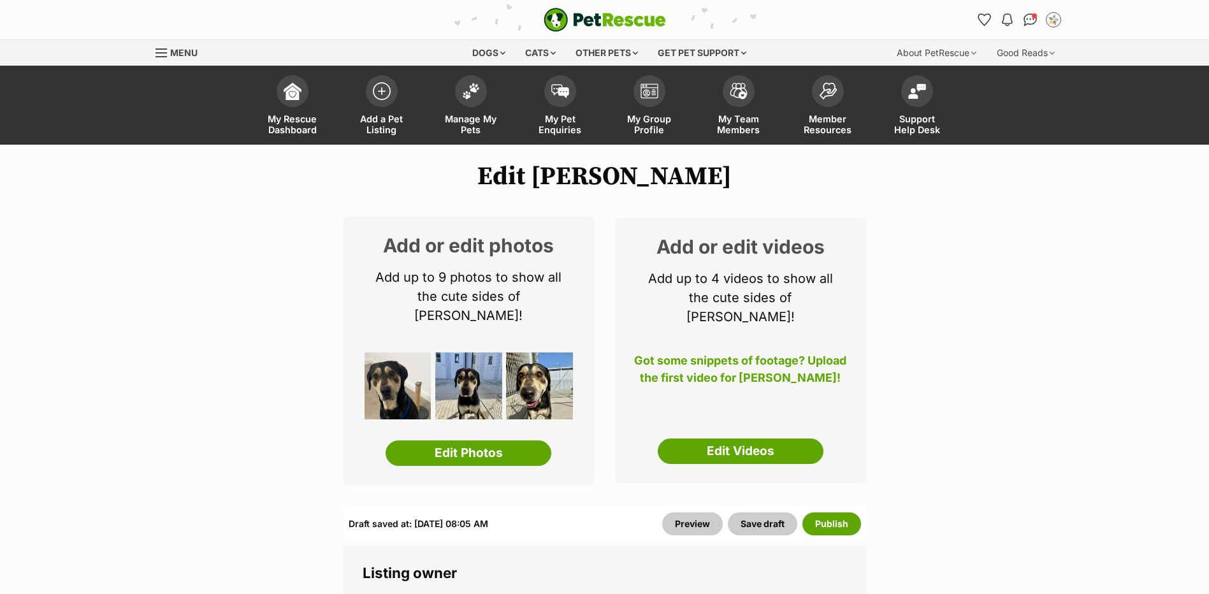
select select
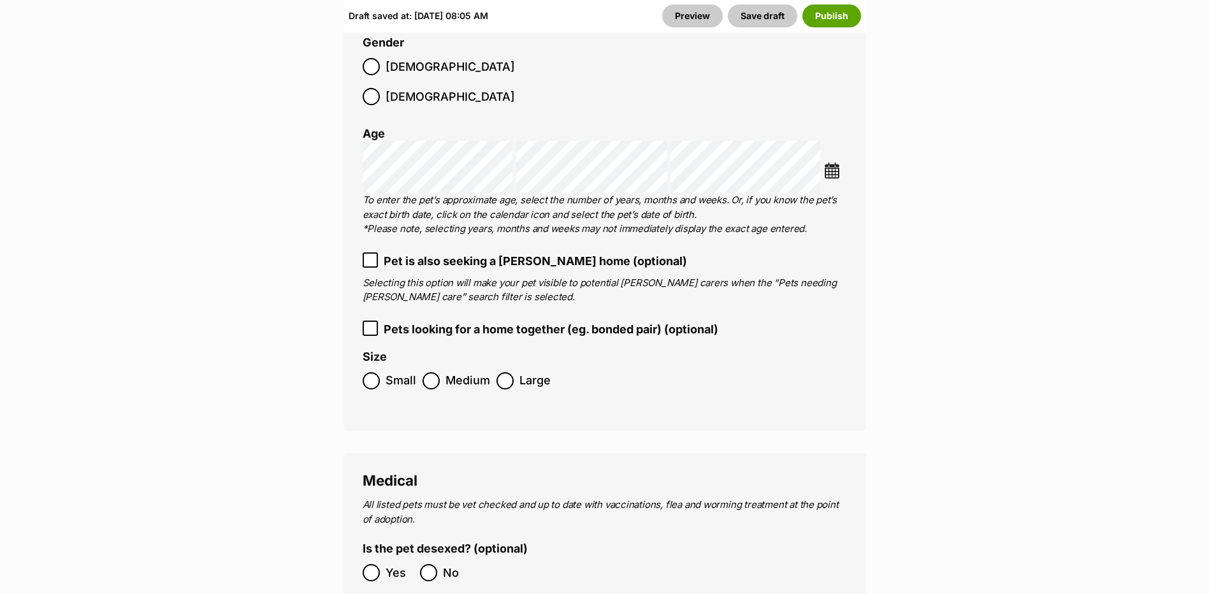
scroll to position [2039, 0]
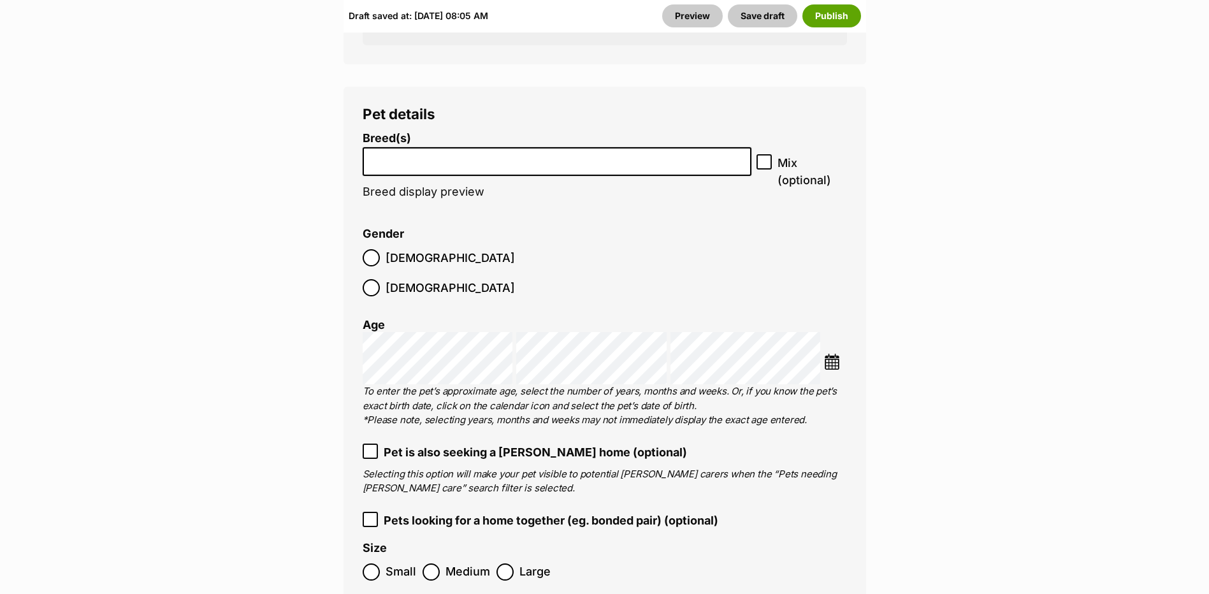
click at [412, 152] on input "search" at bounding box center [557, 158] width 380 height 13
type input "rott"
select select "177"
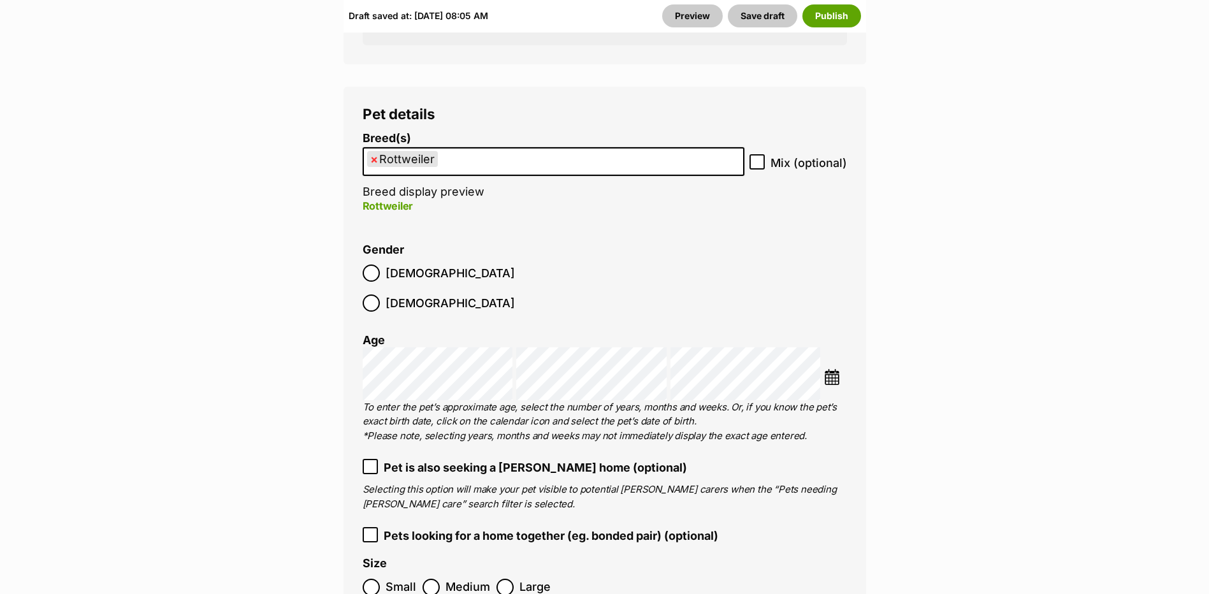
click at [499, 148] on ul "× Rottweiler" at bounding box center [553, 161] width 379 height 26
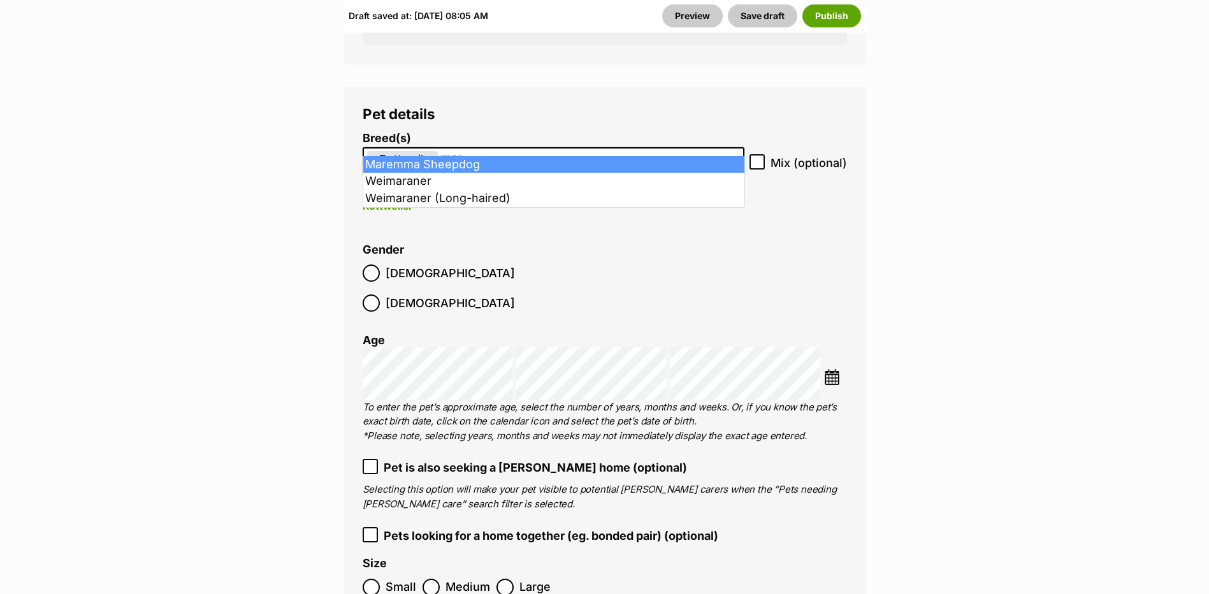
type input "mar"
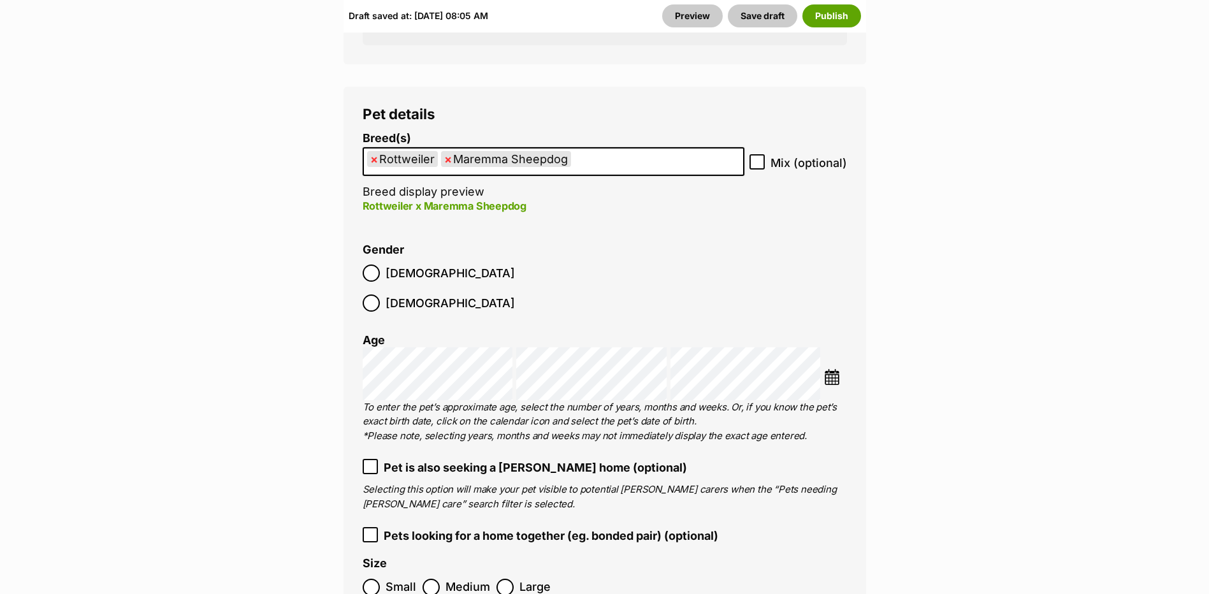
click at [669, 150] on ul "× Rottweiler × Maremma Sheepdog" at bounding box center [553, 161] width 379 height 26
type input "dob"
click at [760, 157] on icon at bounding box center [756, 161] width 9 height 9
click at [760, 154] on input "Mix (optional)" at bounding box center [756, 161] width 15 height 15
checkbox input "true"
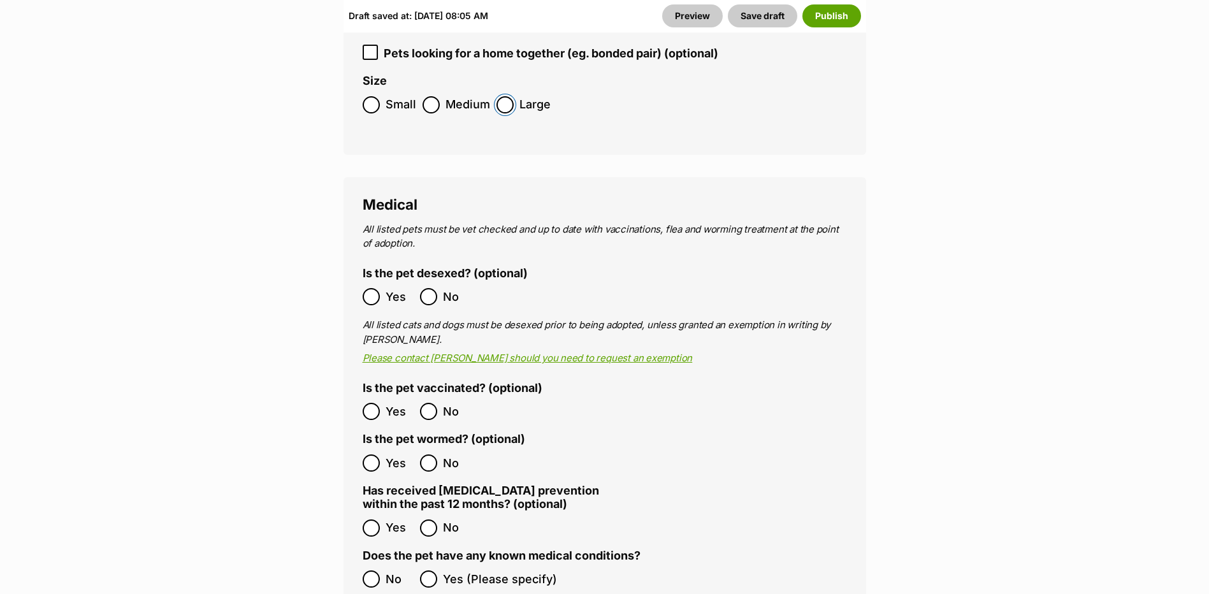
scroll to position [2612, 0]
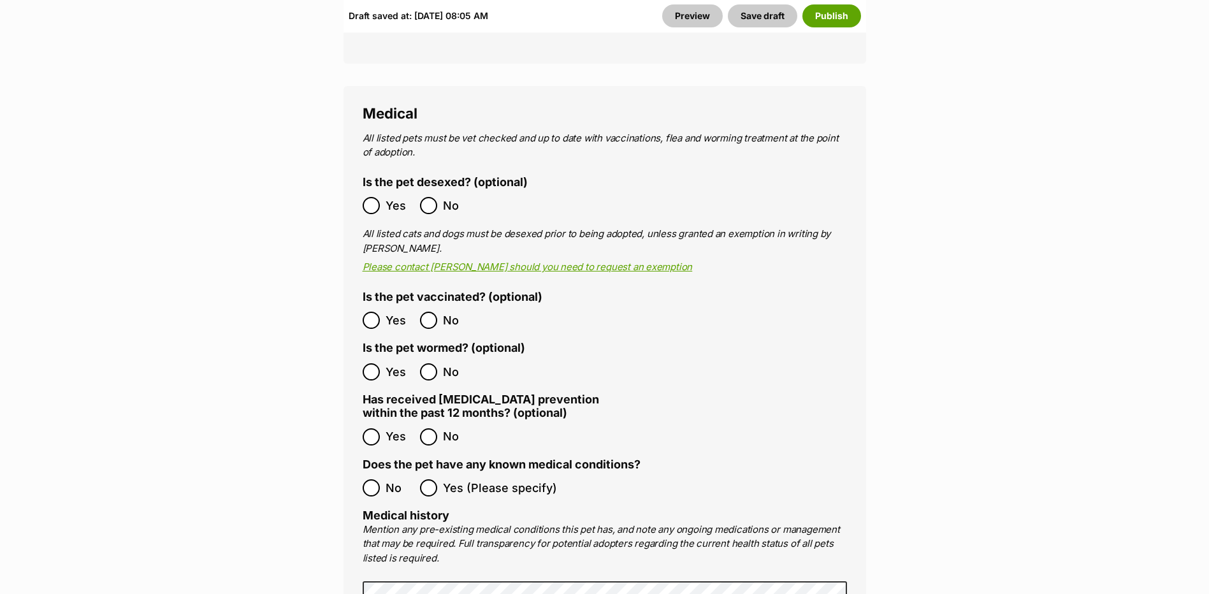
click at [380, 197] on label "Yes" at bounding box center [388, 205] width 51 height 17
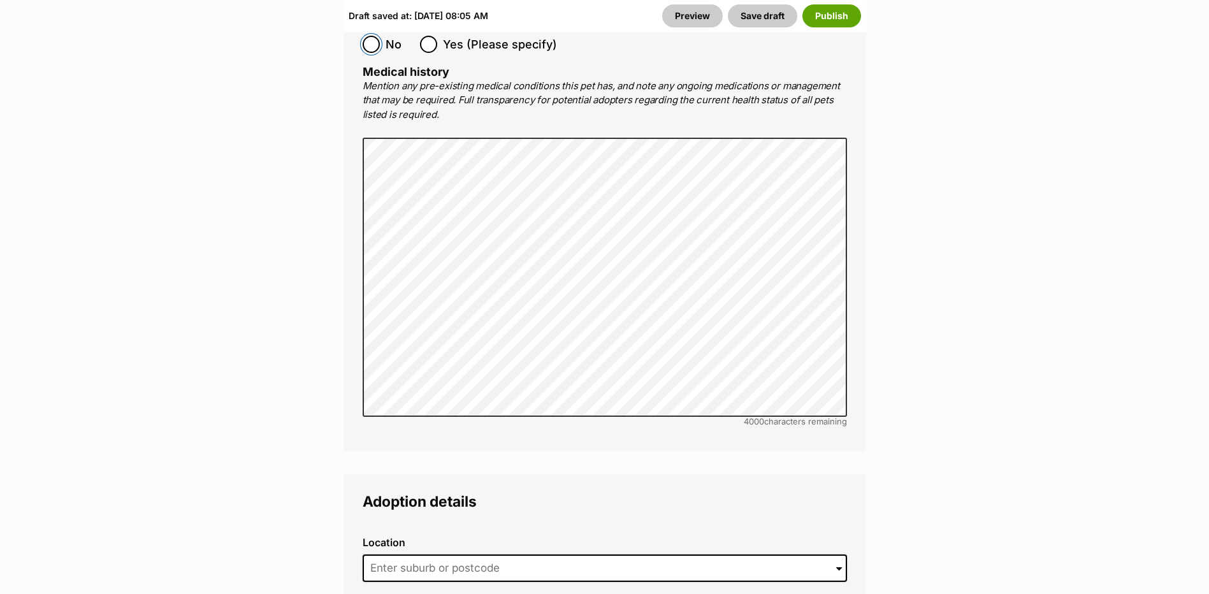
scroll to position [3249, 0]
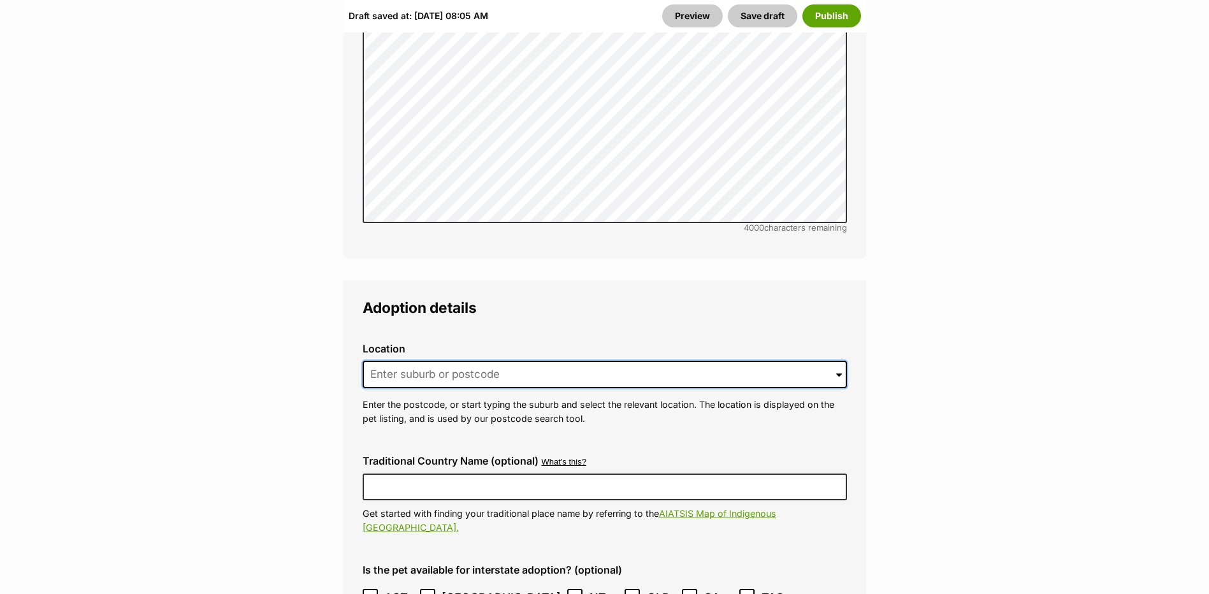
click at [439, 361] on input at bounding box center [605, 375] width 484 height 28
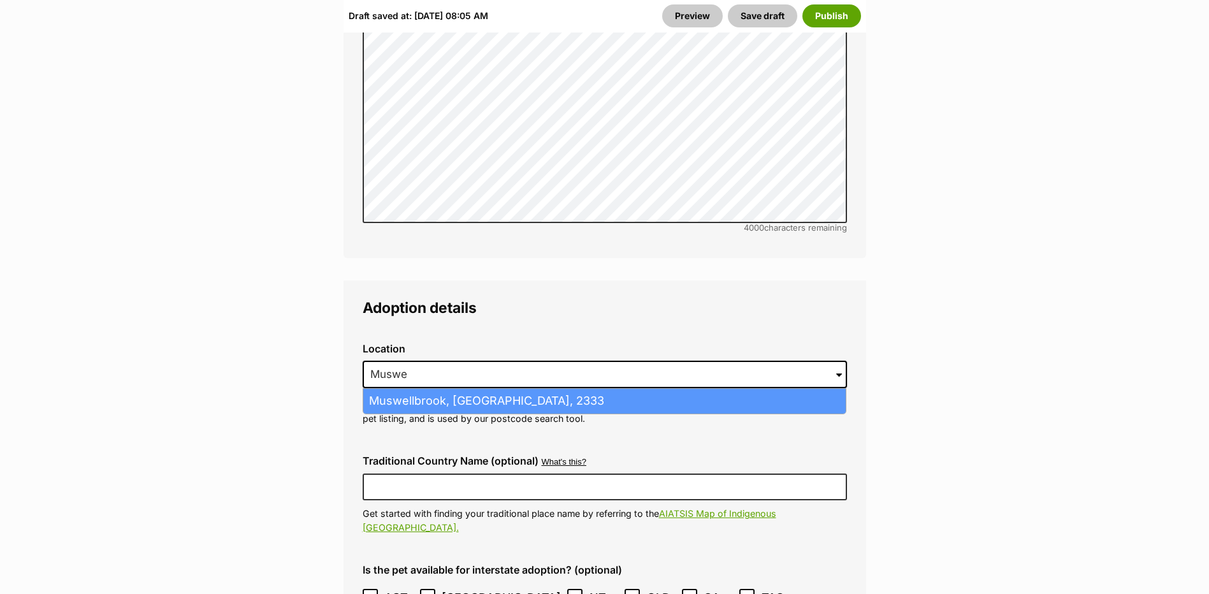
click at [447, 389] on li "Muswellbrook, New South Wales, 2333" at bounding box center [604, 401] width 482 height 25
type input "Muswellbrook, New South Wales, 2333"
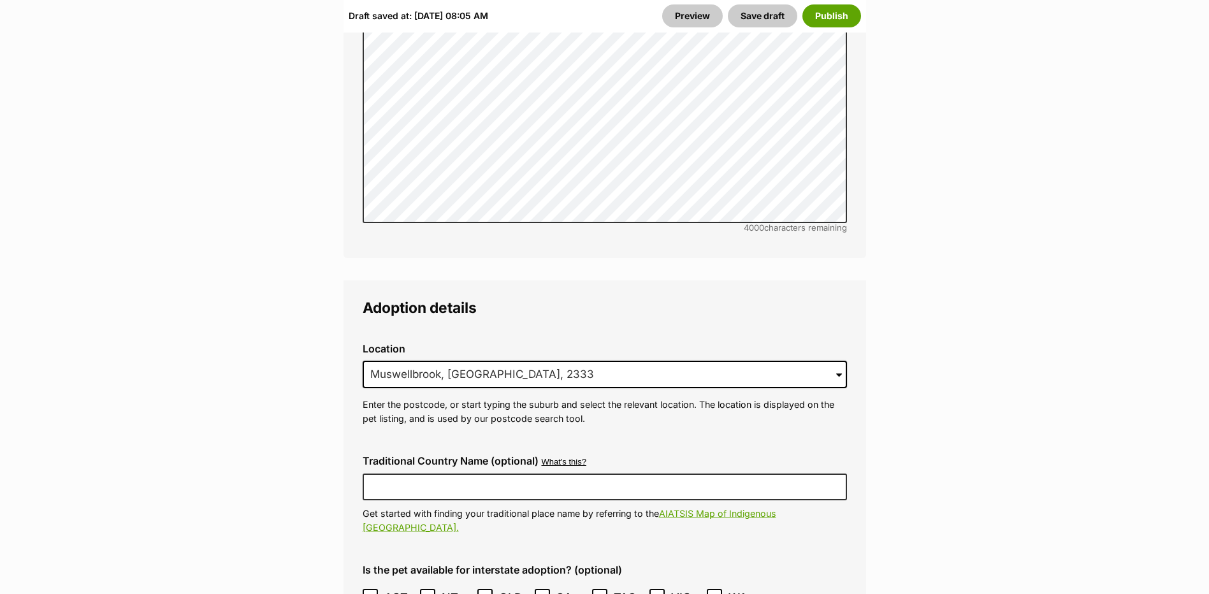
scroll to position [3568, 0]
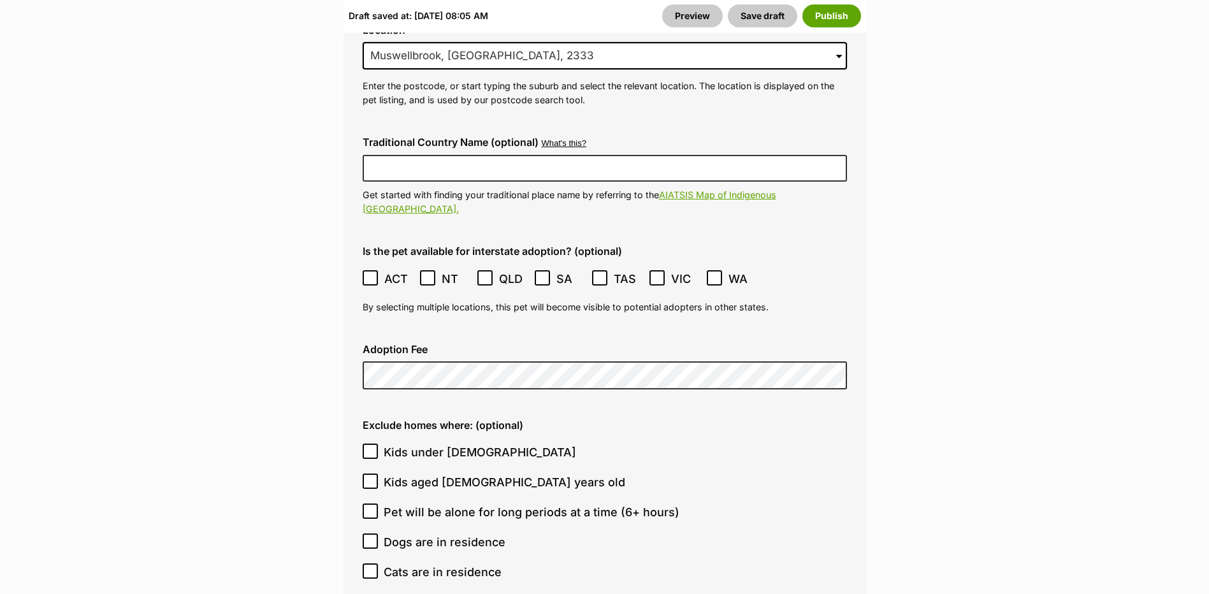
click at [431, 333] on div "Adoption Fee" at bounding box center [604, 366] width 505 height 66
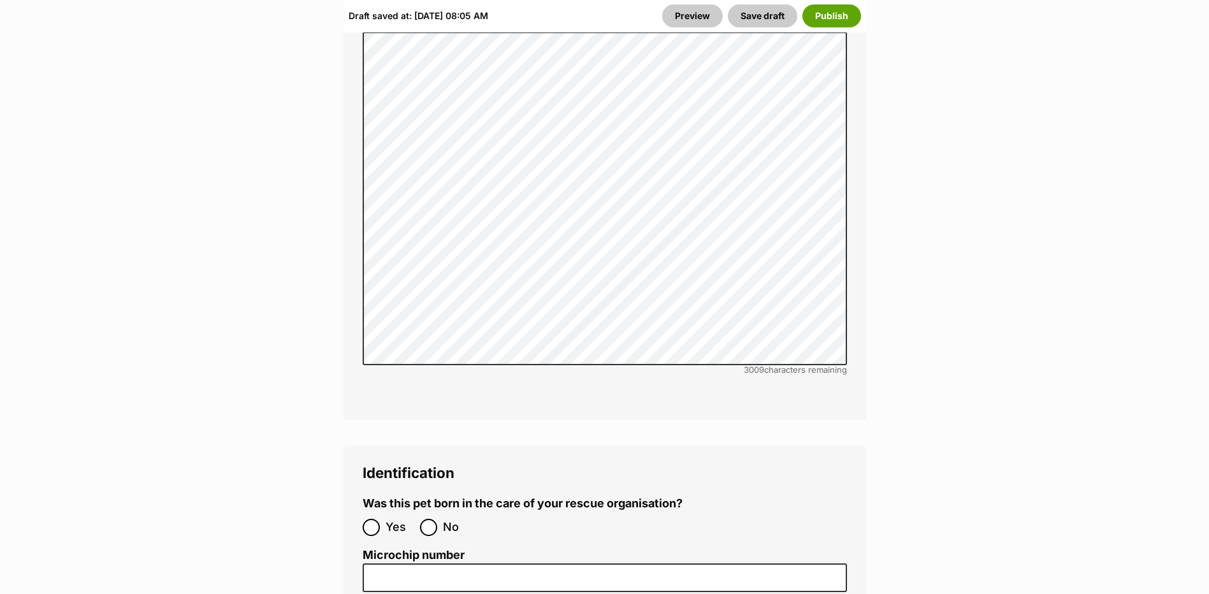
scroll to position [4363, 0]
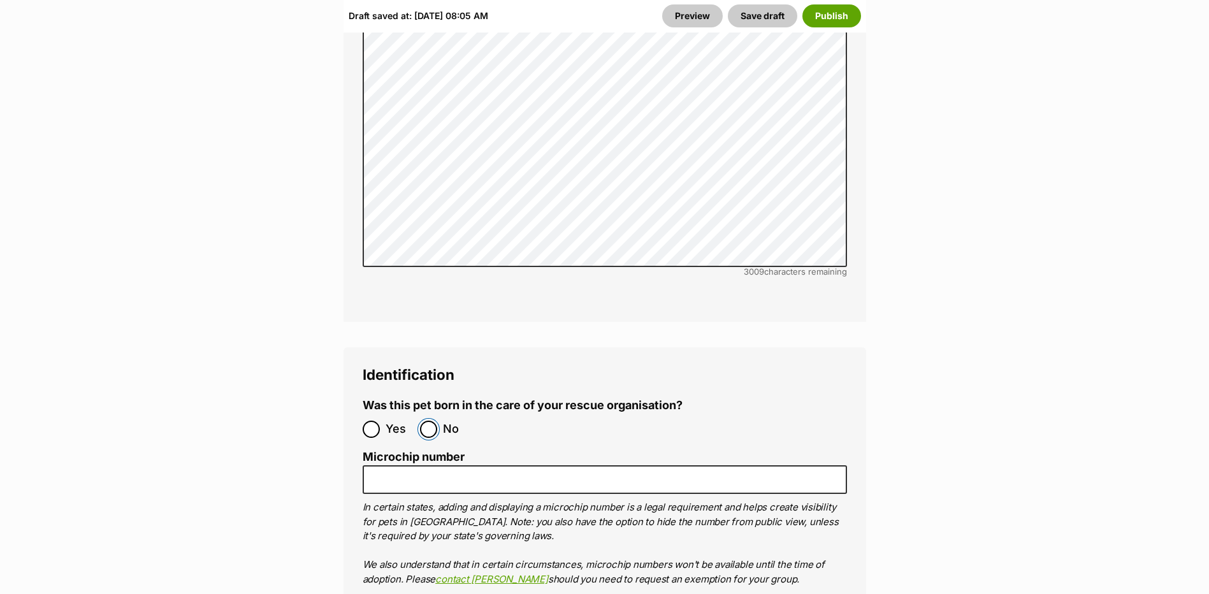
click at [433, 420] on input "No" at bounding box center [428, 428] width 17 height 17
radio input "true"
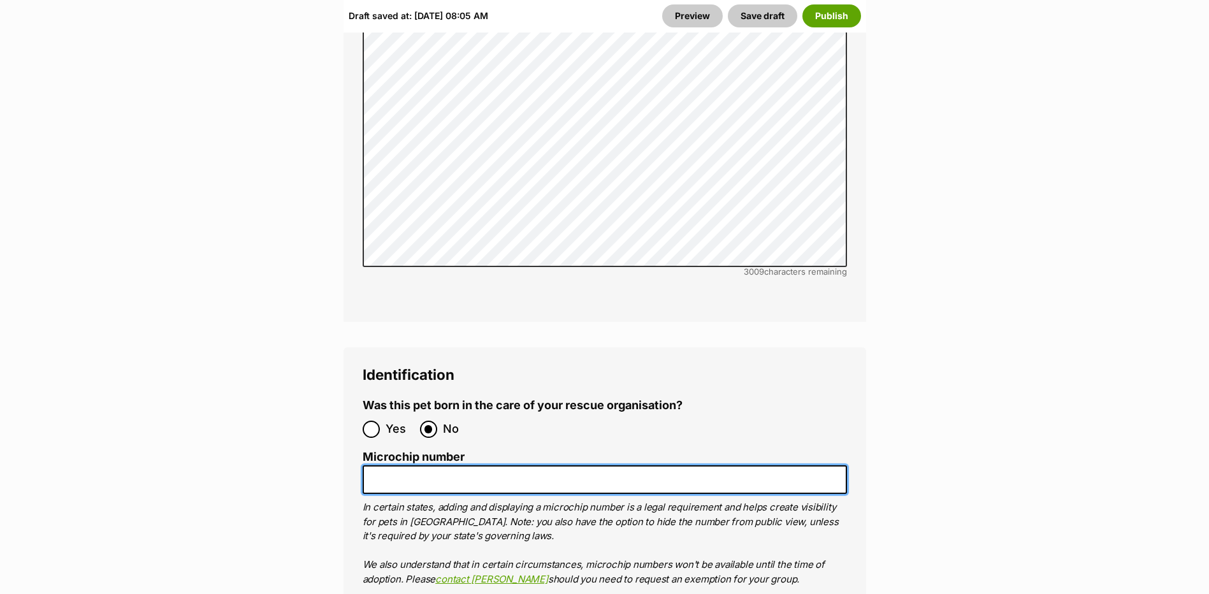
click at [442, 465] on input "Microchip number" at bounding box center [605, 479] width 484 height 29
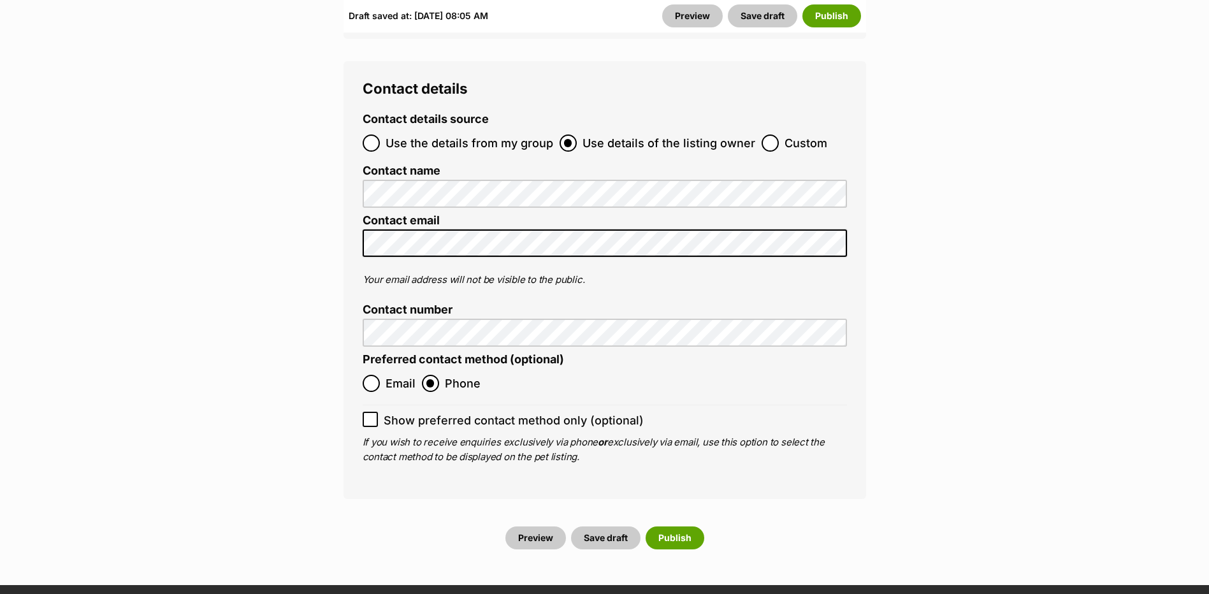
scroll to position [5191, 0]
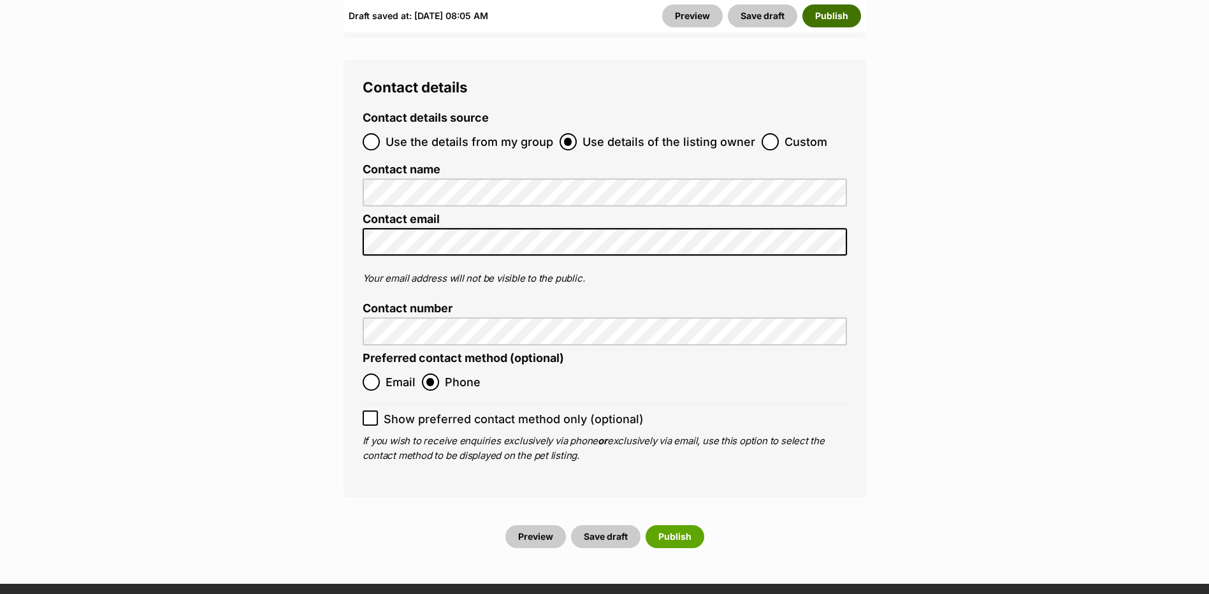
type input "956000016257731"
click at [841, 18] on button "Publish" at bounding box center [831, 15] width 59 height 23
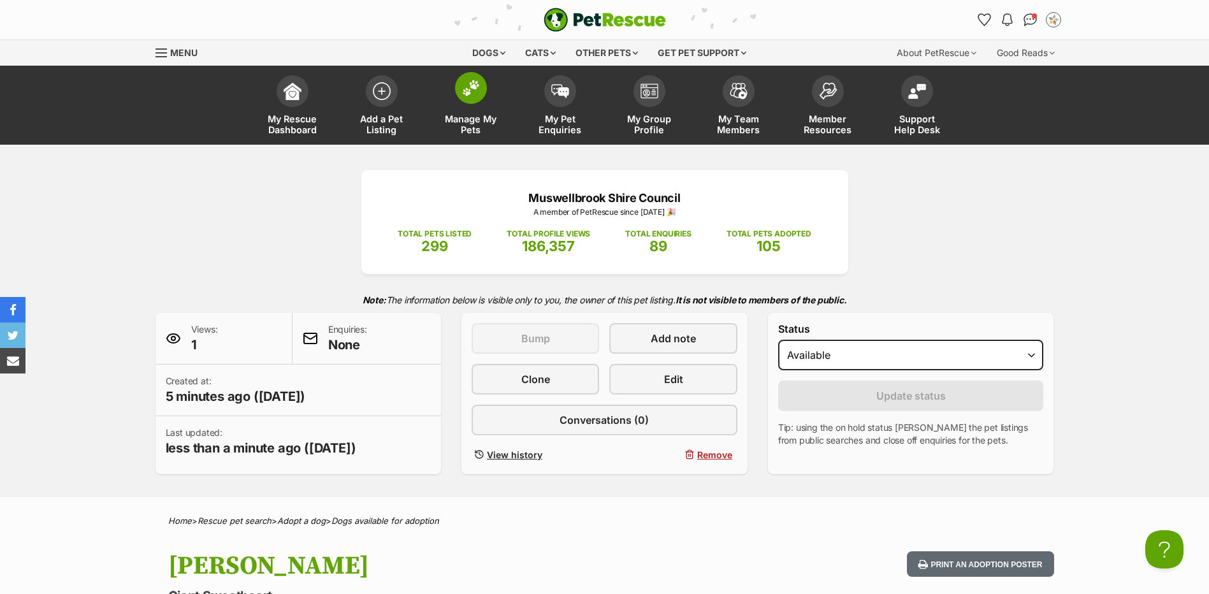
click at [491, 114] on span "Manage My Pets" at bounding box center [470, 124] width 57 height 22
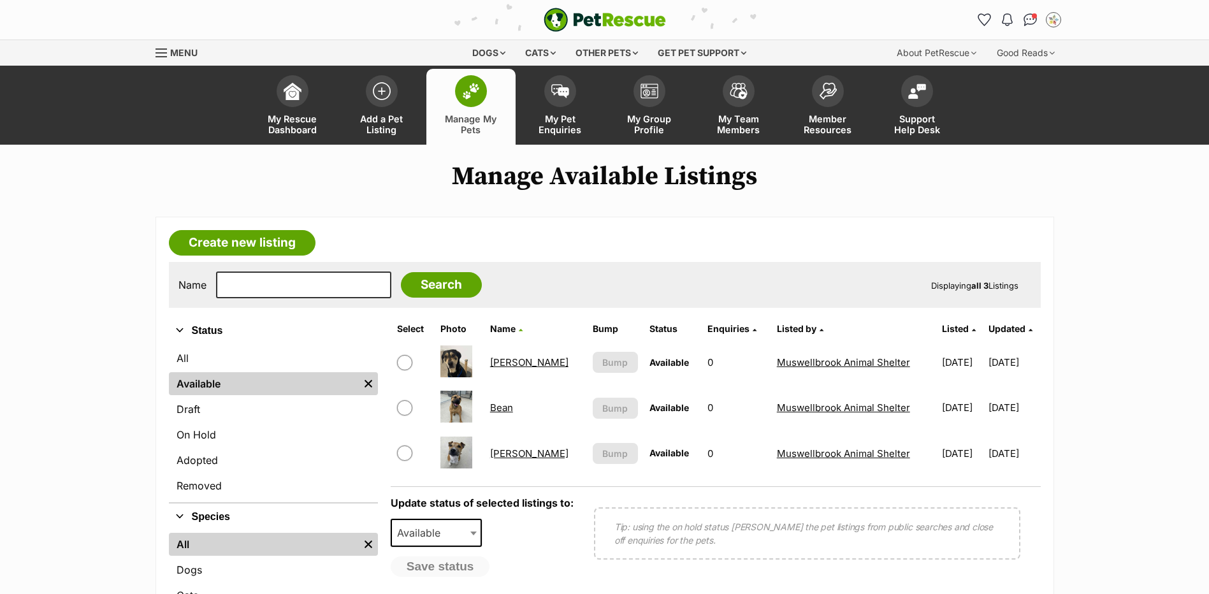
click at [495, 403] on link "Bean" at bounding box center [501, 407] width 23 height 12
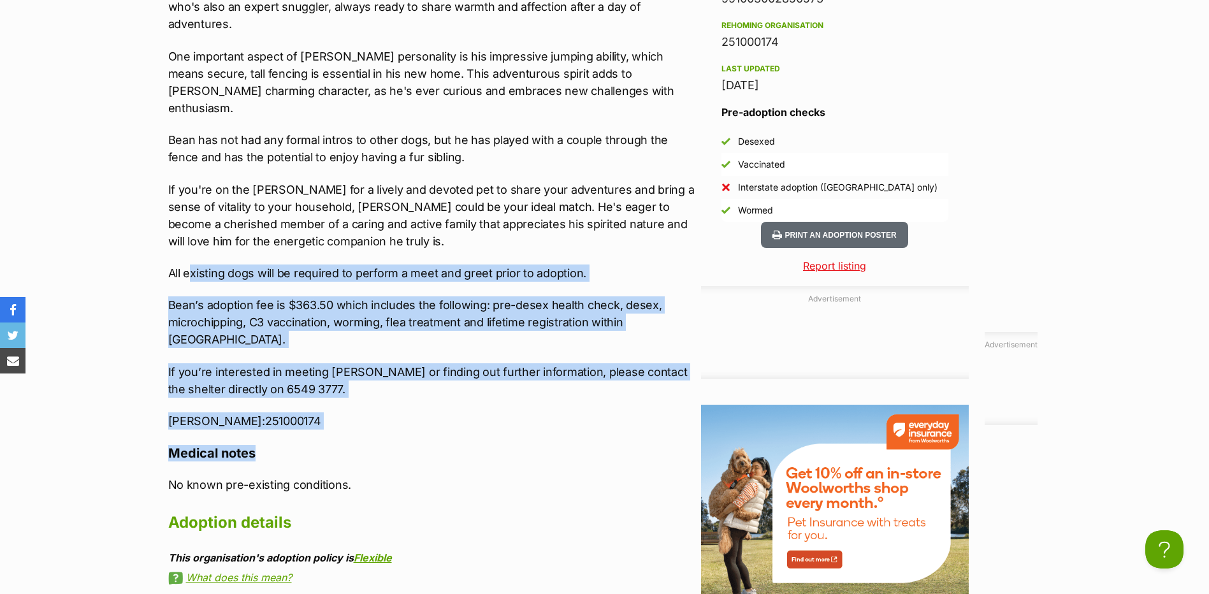
drag, startPoint x: 257, startPoint y: 387, endPoint x: 190, endPoint y: 221, distance: 179.2
click at [190, 221] on div "Upload Videos About Bean 💥💥 AVAILABLE FOR ADOPTION 💥💥 ‘Bean’ IMP#: 113/2025 Sta…" at bounding box center [431, 297] width 526 height 1306
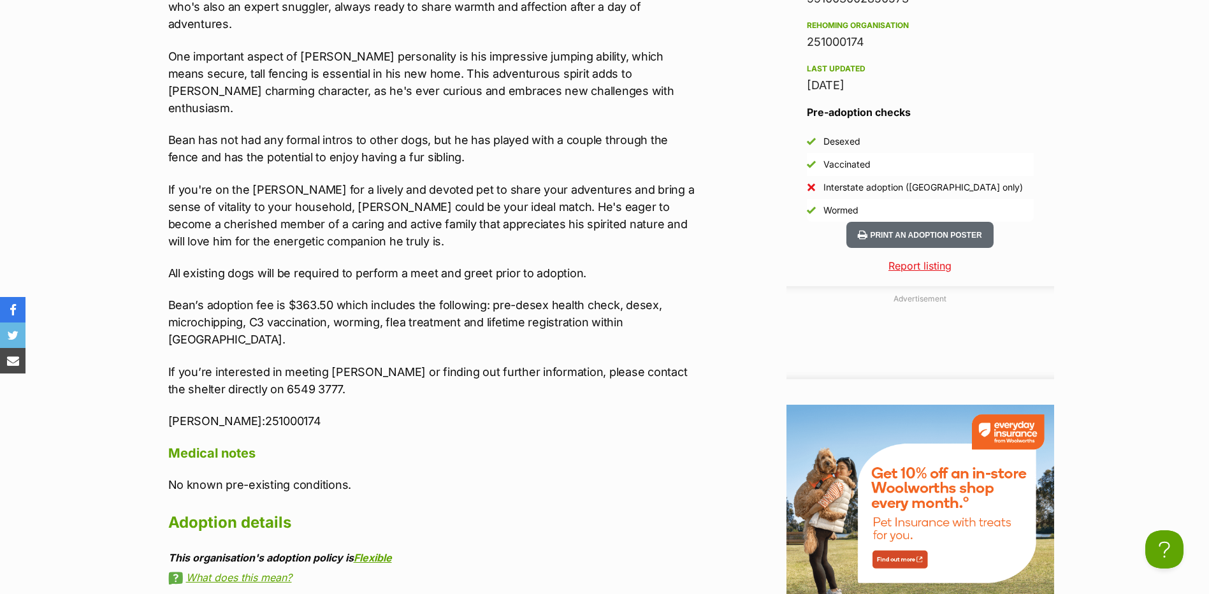
drag, startPoint x: 308, startPoint y: 459, endPoint x: 211, endPoint y: 358, distance: 140.6
click at [308, 459] on div "Upload Videos About Bean 💥💥 AVAILABLE FOR ADOPTION 💥💥 ‘Bean’ IMP#: 113/2025 Sta…" at bounding box center [431, 297] width 526 height 1306
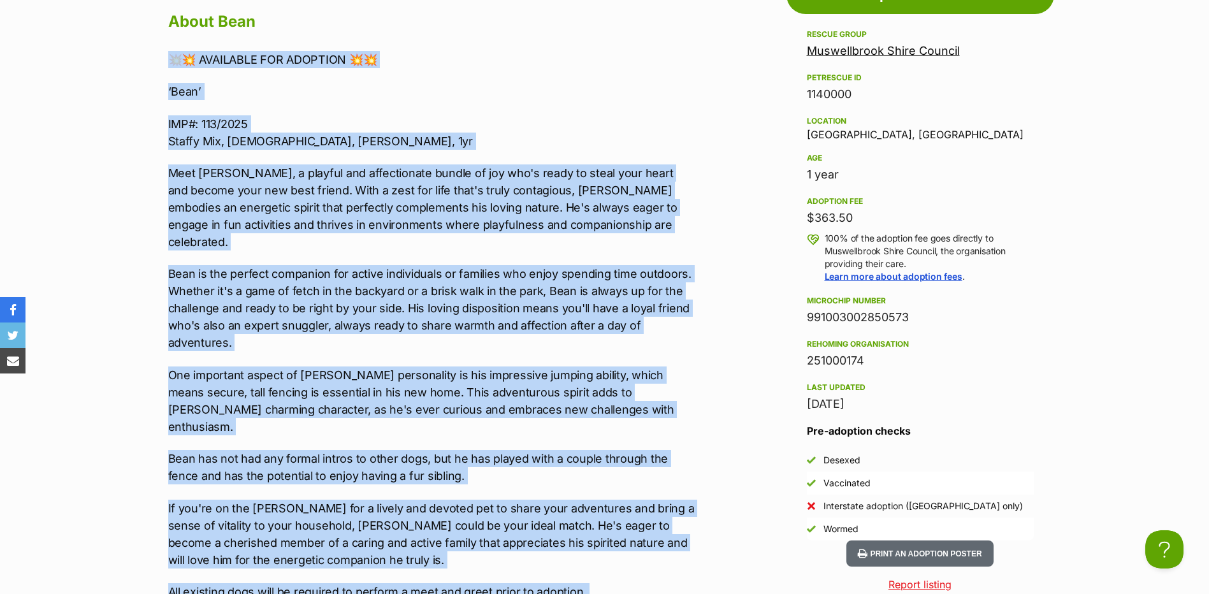
drag, startPoint x: 233, startPoint y: 370, endPoint x: 165, endPoint y: 60, distance: 317.5
copy div "💥💥 AVAILABLE FOR ADOPTION 💥💥 ‘Bean’ IMP#: 113/2025 Staffy Mix, Male, Tan, 1yr M…"
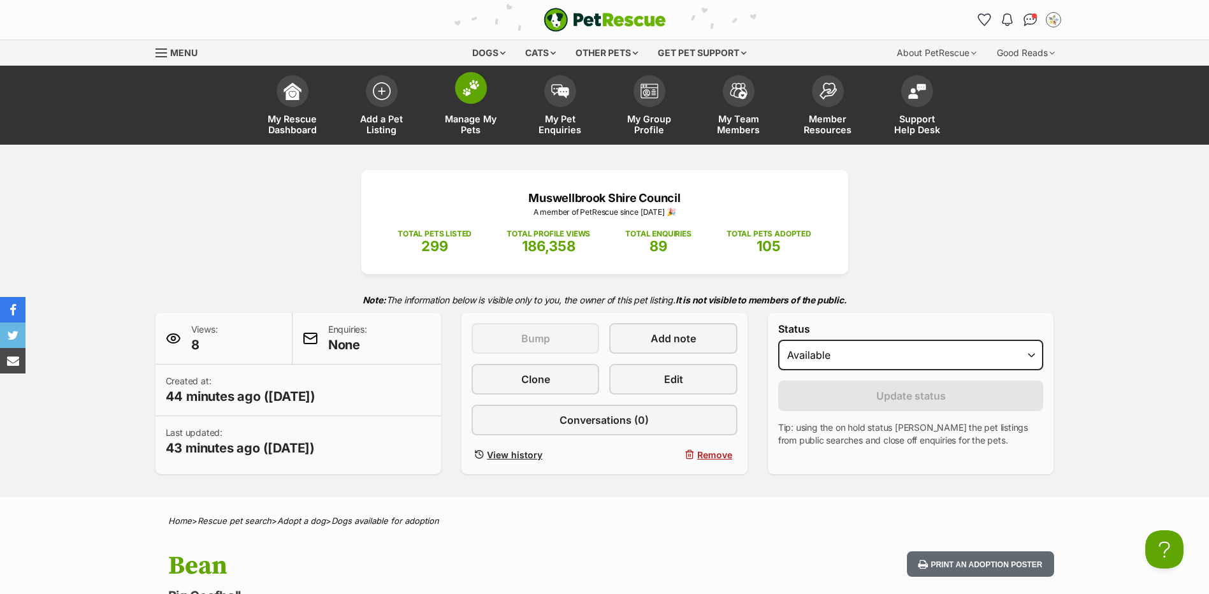
click at [464, 122] on span "Manage My Pets" at bounding box center [470, 124] width 57 height 22
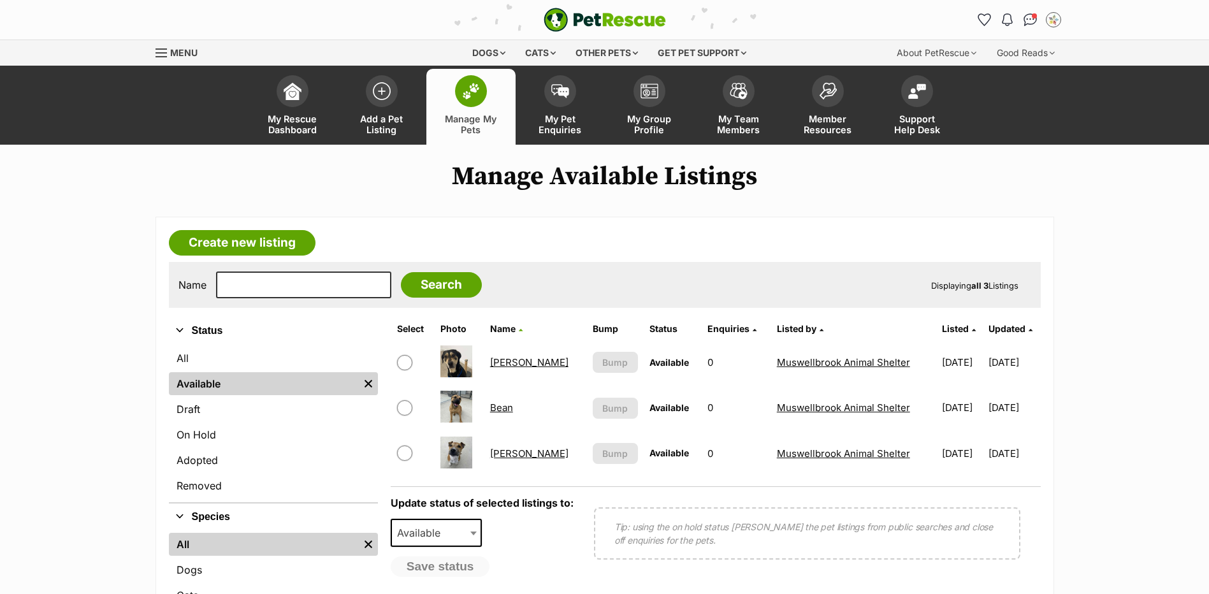
click at [508, 364] on link "[PERSON_NAME]" at bounding box center [529, 362] width 78 height 12
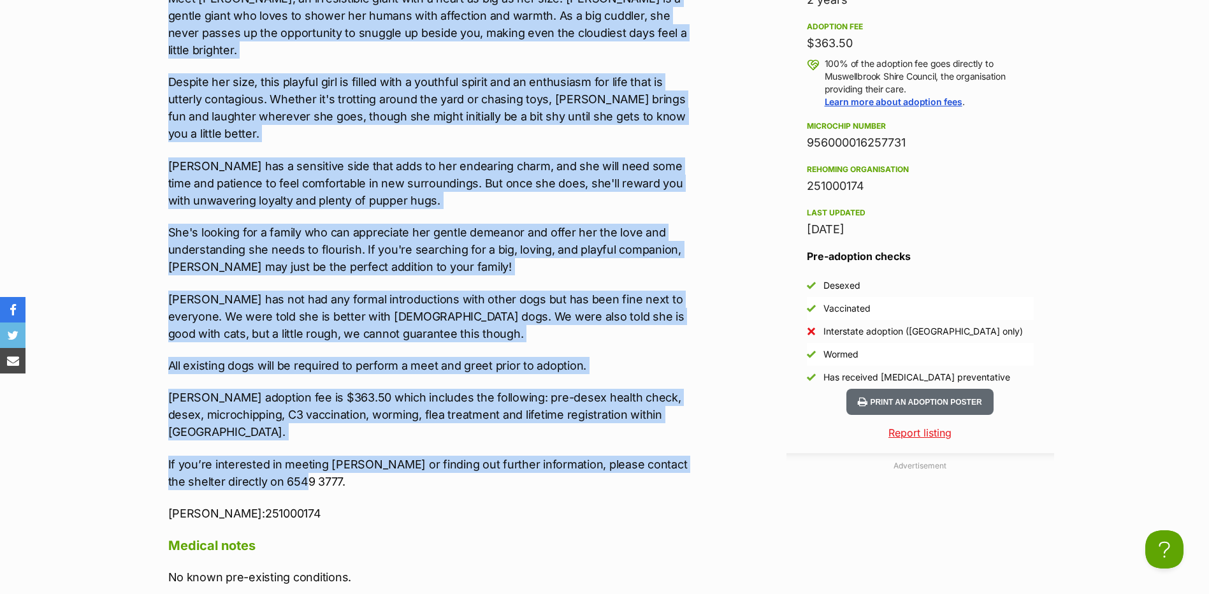
scroll to position [1402, 0]
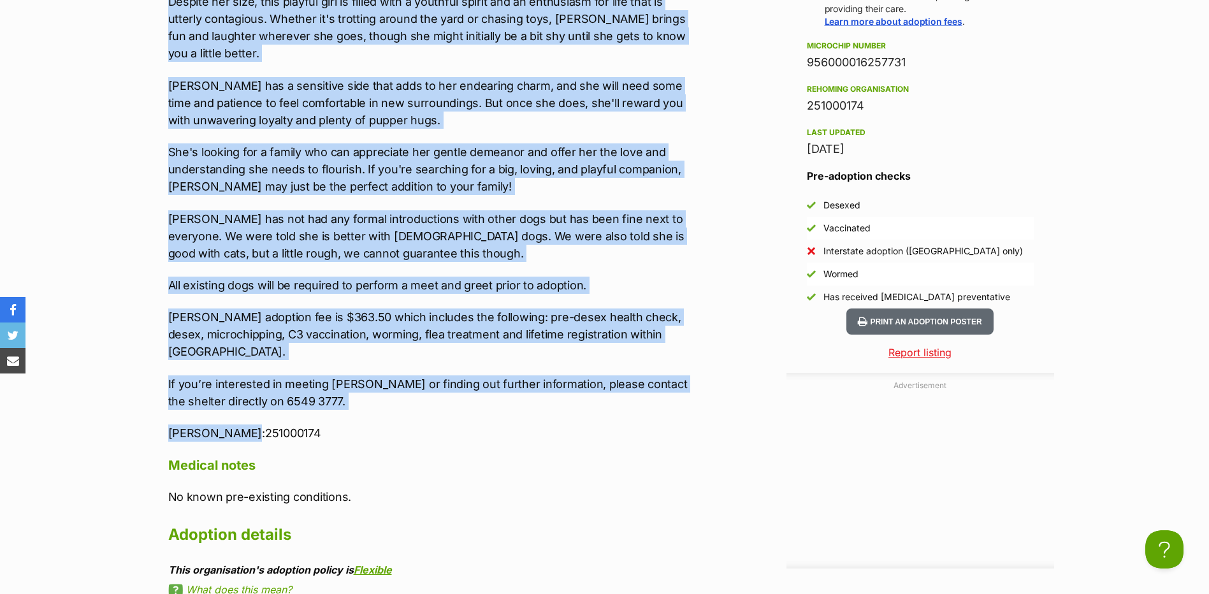
drag, startPoint x: 173, startPoint y: 247, endPoint x: 405, endPoint y: 412, distance: 284.1
click at [405, 412] on div "💥💥 AVAILABLE FOR ADOPTION 💥💥 ‘[PERSON_NAME]’ IMP#: 115/2025 Rottweiler x Maremm…" at bounding box center [431, 118] width 526 height 645
copy div "💥💥 LOREMIPSU DOL SITAMETC 💥💥 ‘Adipis’ ELI#: 666/4369 Seddoeiusm t Incidid, Utla…"
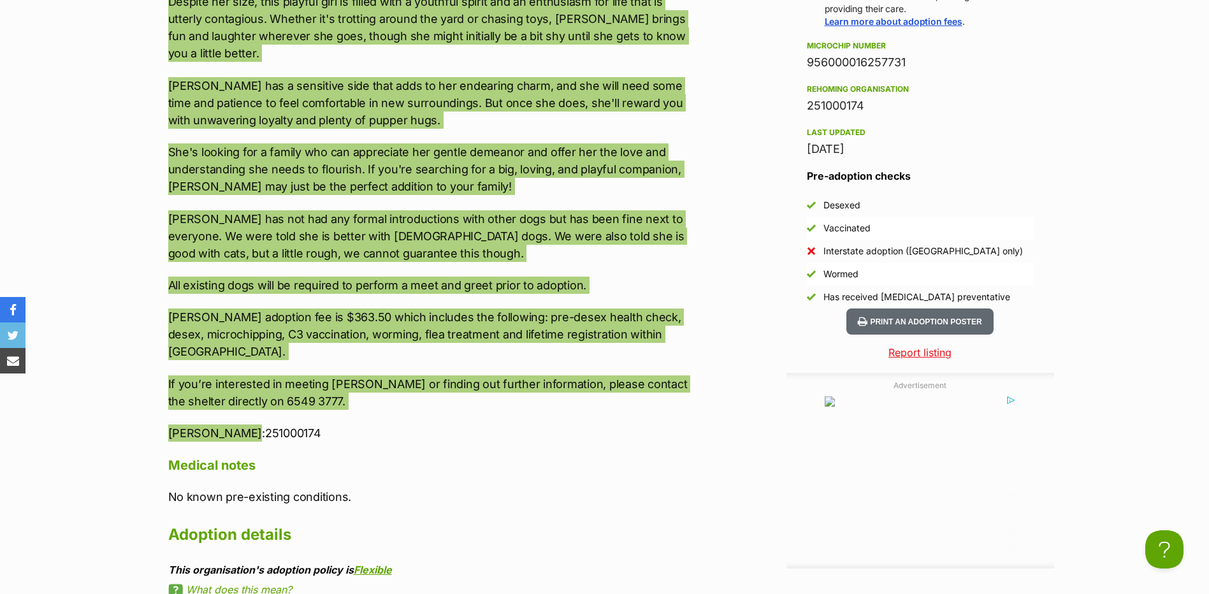
scroll to position [0, 0]
